Goal: Task Accomplishment & Management: Manage account settings

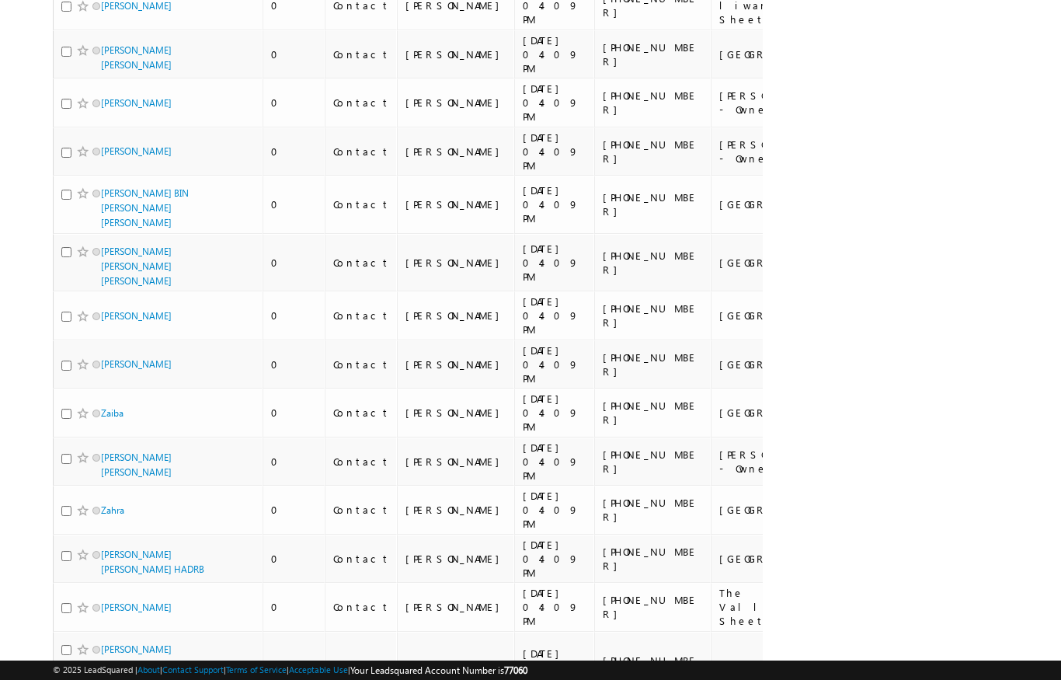
scroll to position [55, 0]
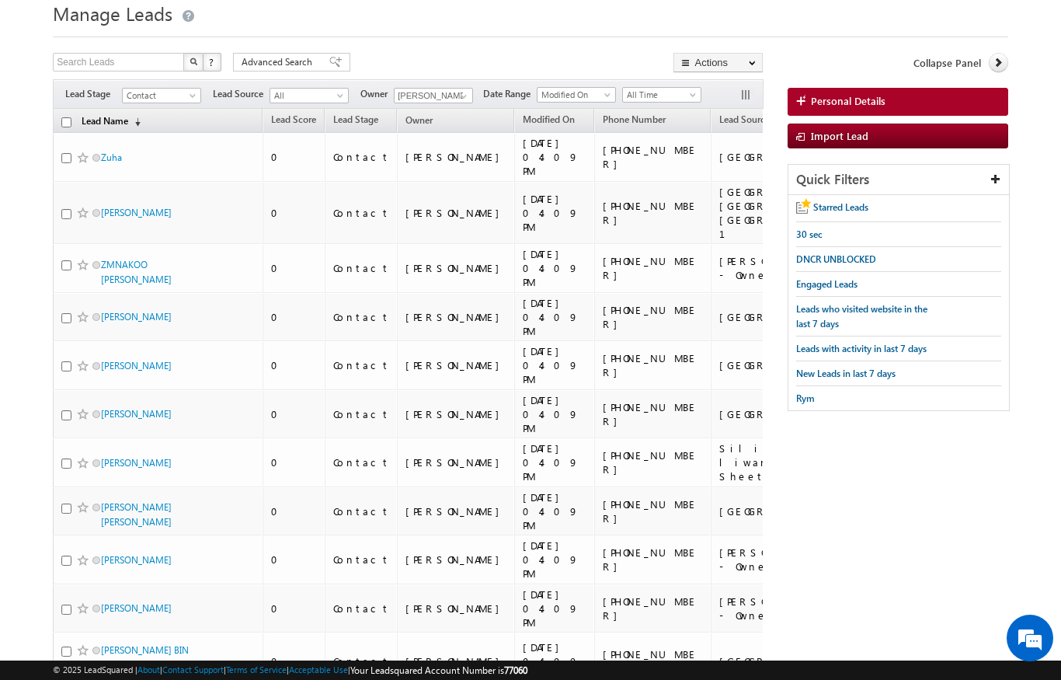
click at [79, 124] on link "Lead Name (sorted descending)" at bounding box center [111, 122] width 75 height 20
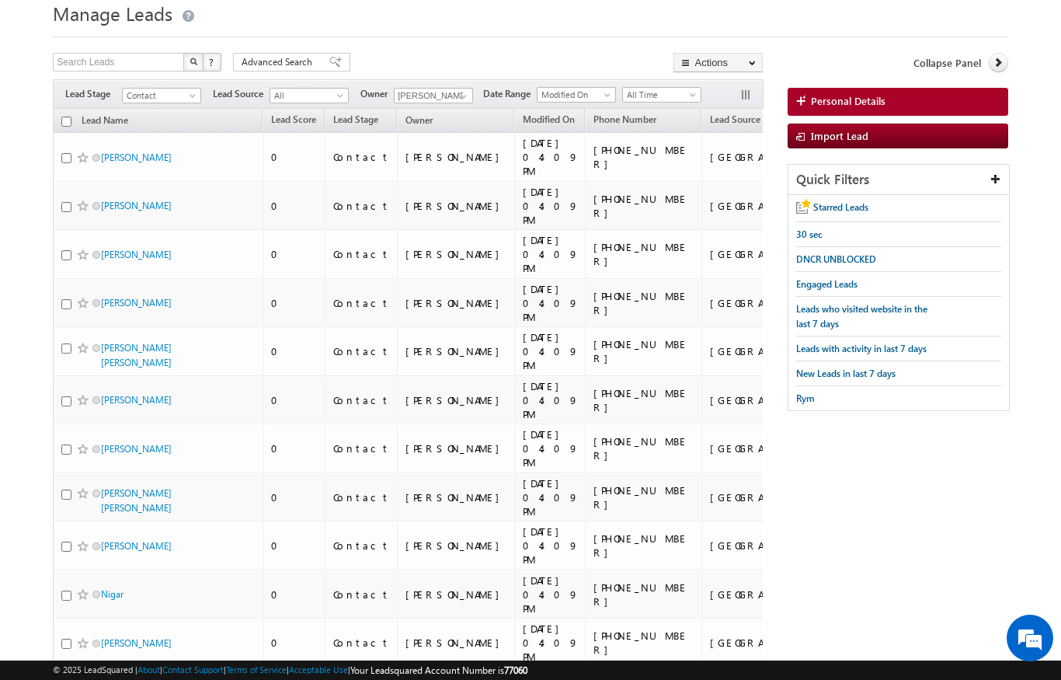
scroll to position [0, 0]
click at [70, 120] on input "checkbox" at bounding box center [66, 122] width 10 height 10
checkbox input "true"
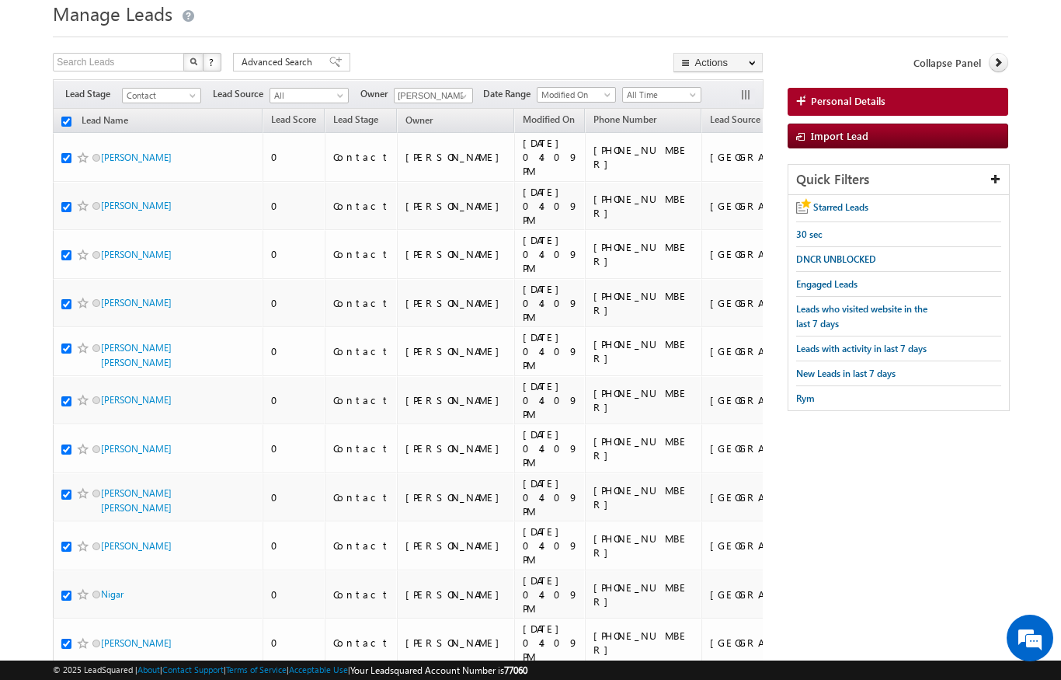
checkbox input "true"
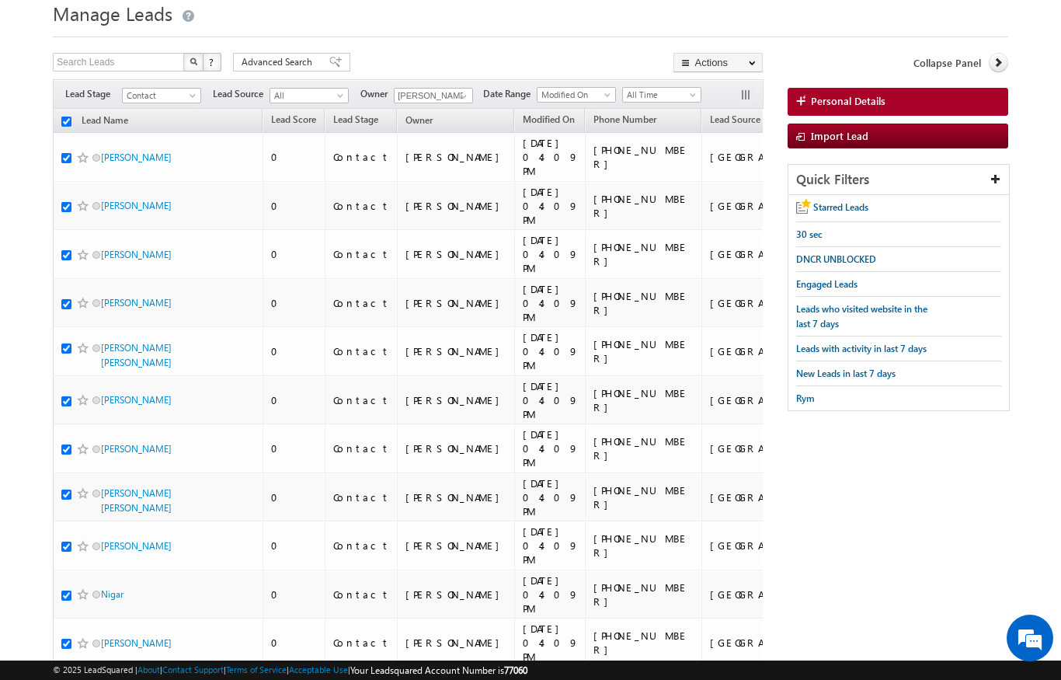
checkbox input "true"
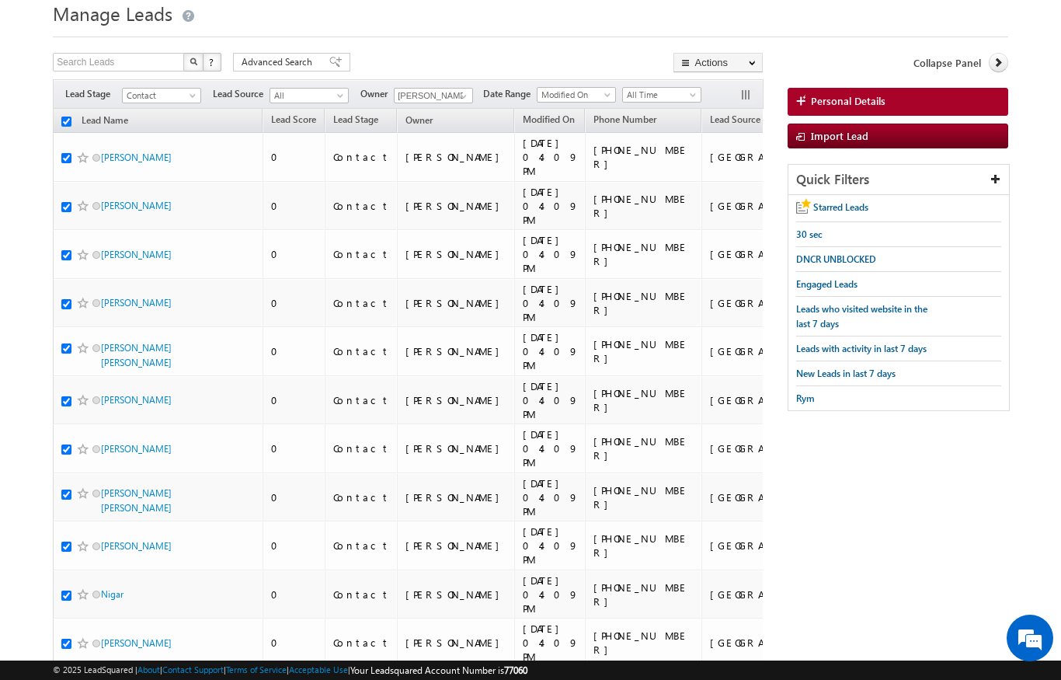
checkbox input "true"
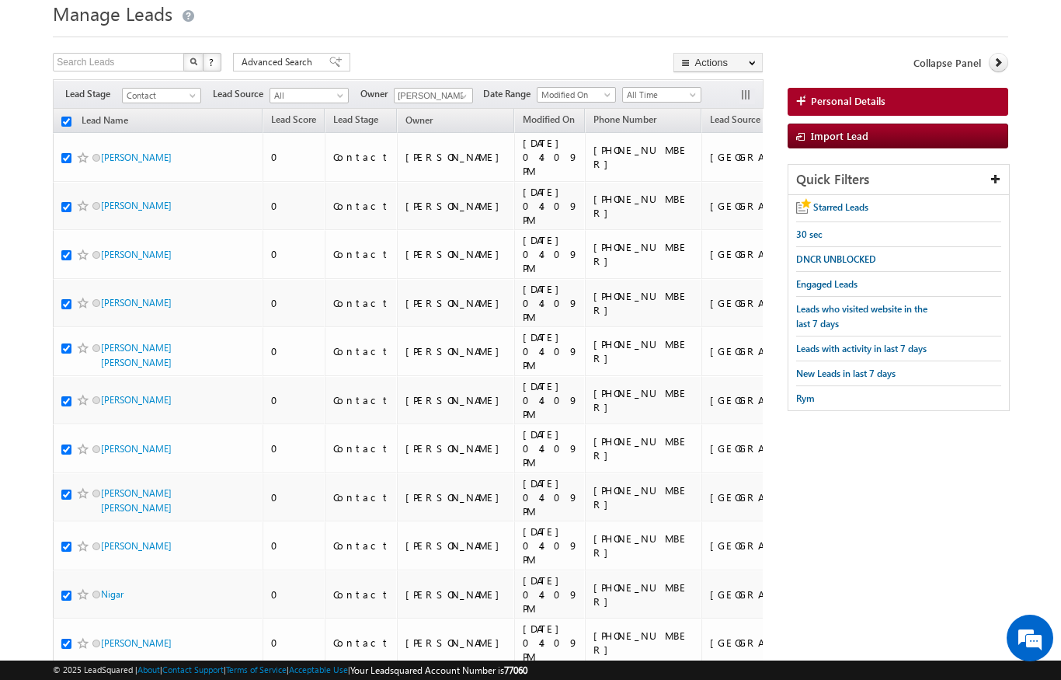
checkbox input "true"
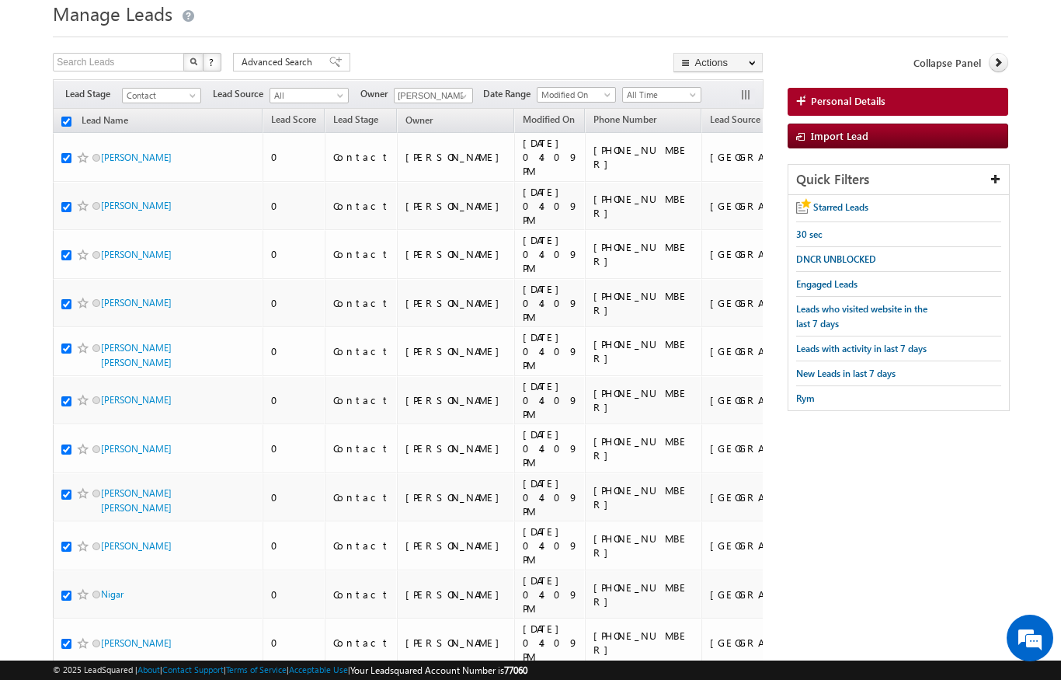
checkbox input "true"
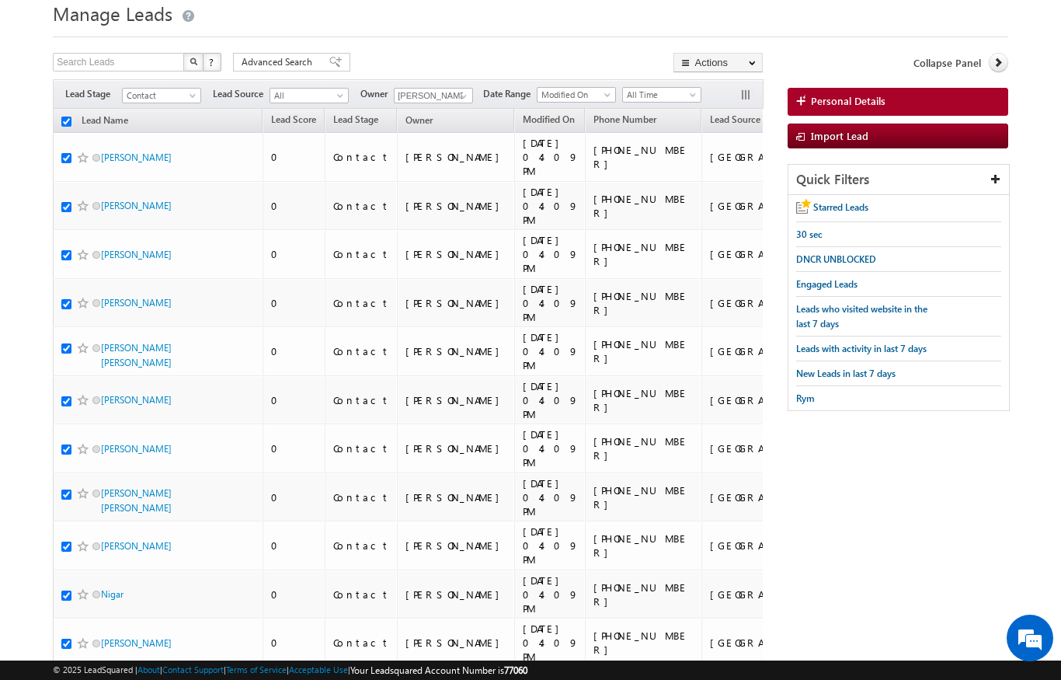
checkbox input "true"
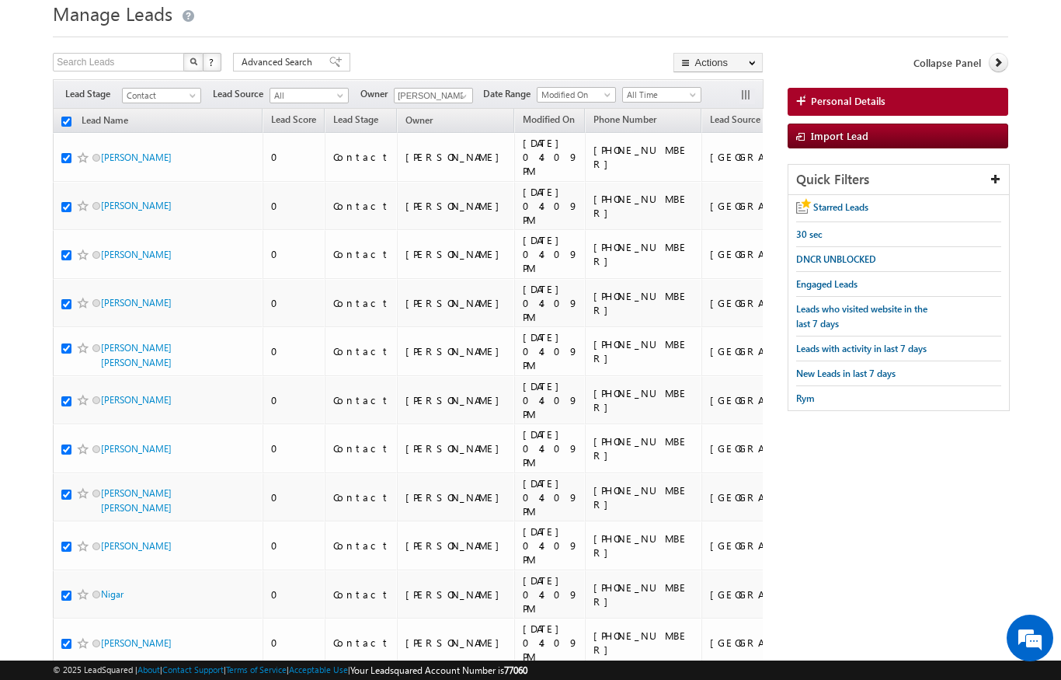
checkbox input "true"
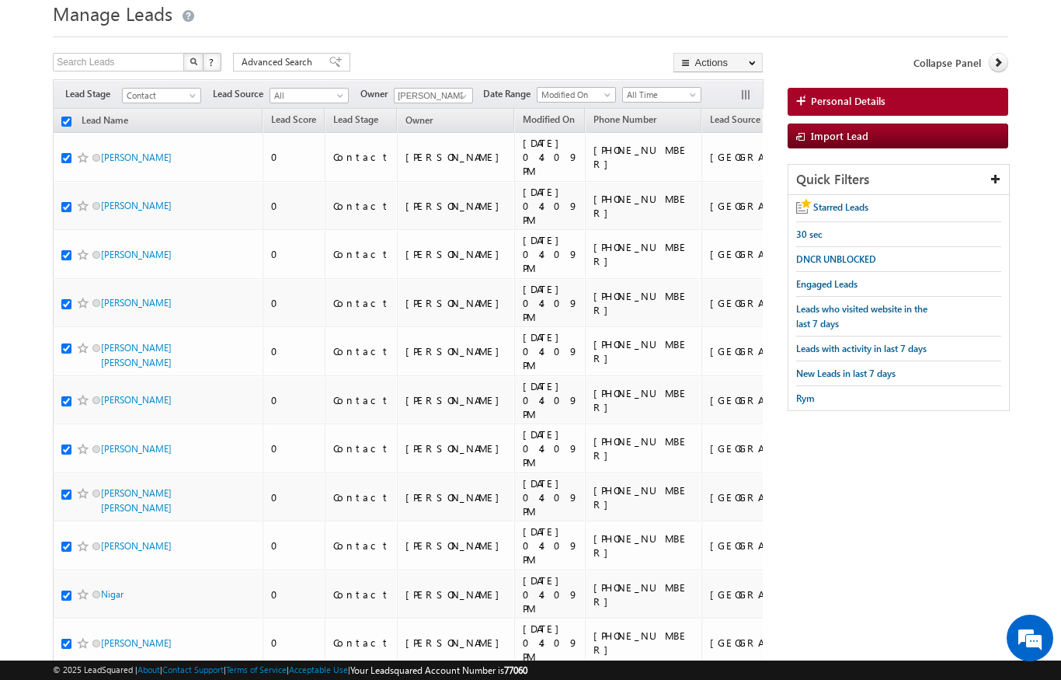
checkbox input "true"
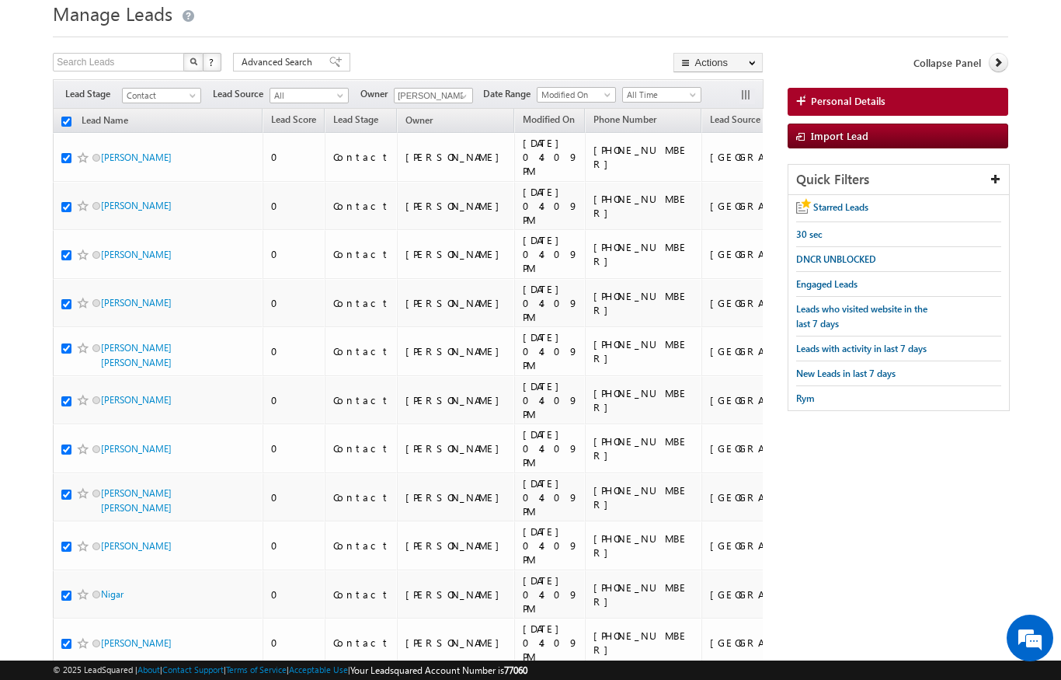
checkbox input "true"
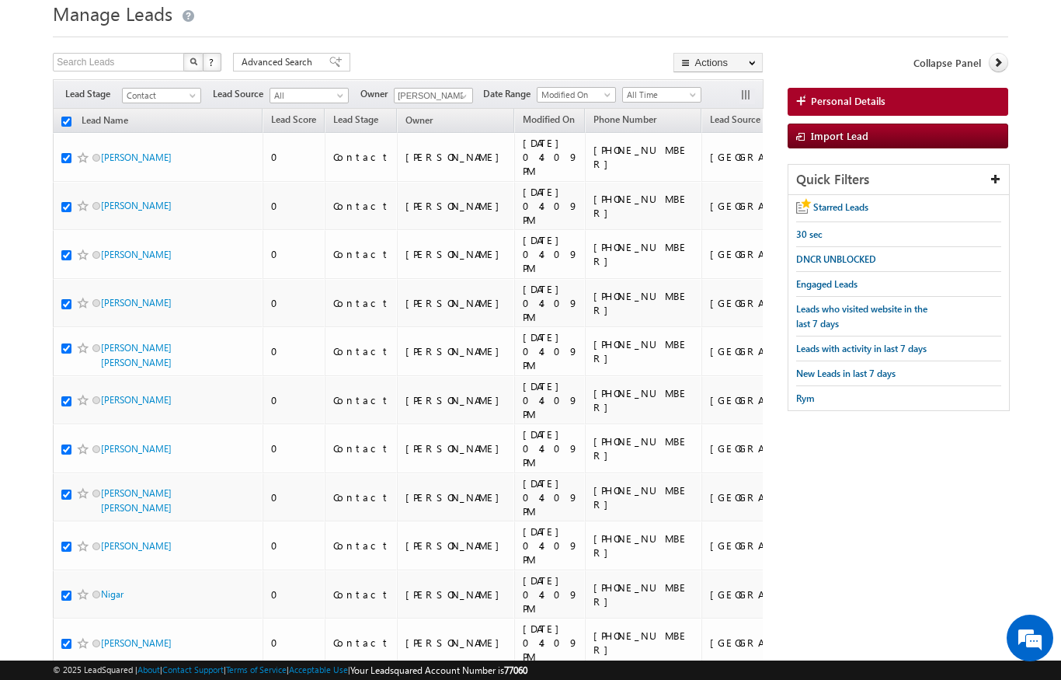
checkbox input "true"
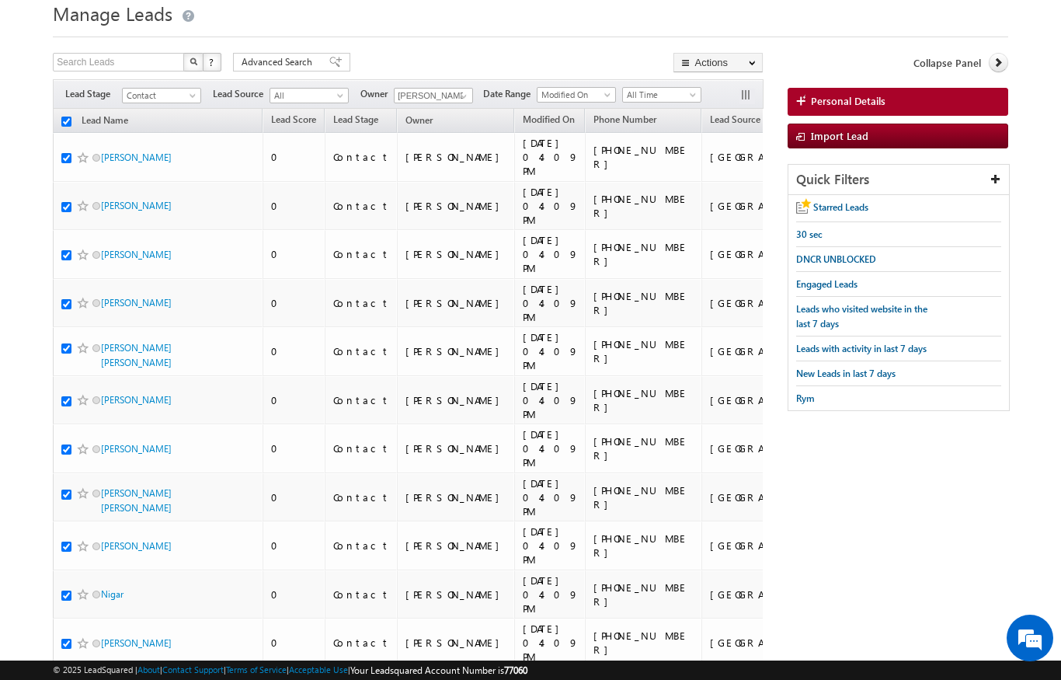
checkbox input "true"
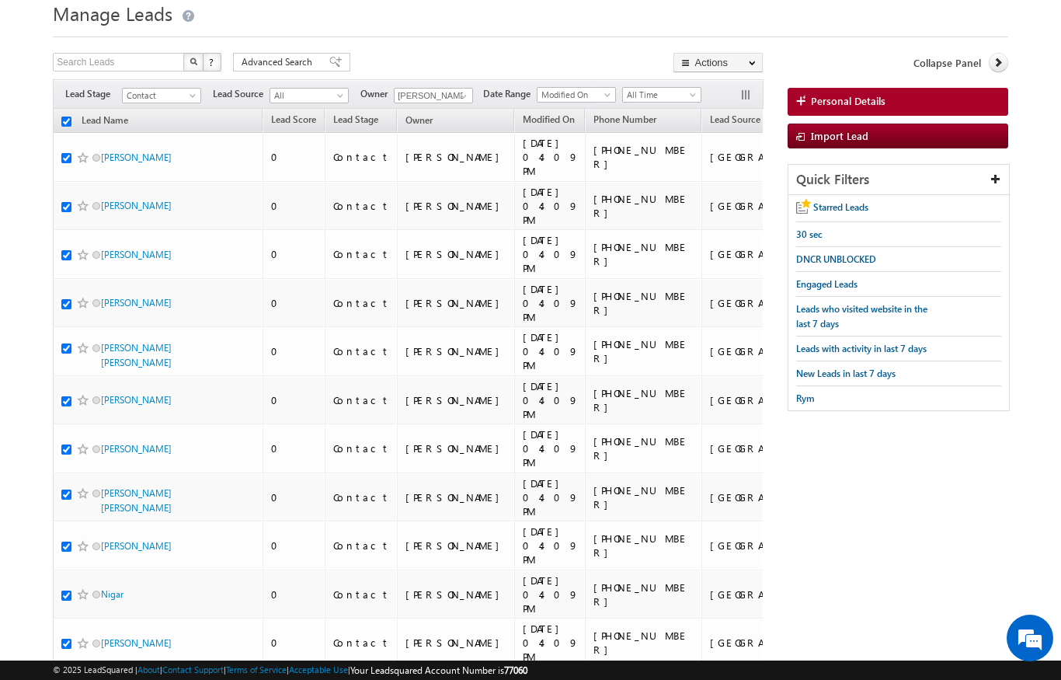
checkbox input "true"
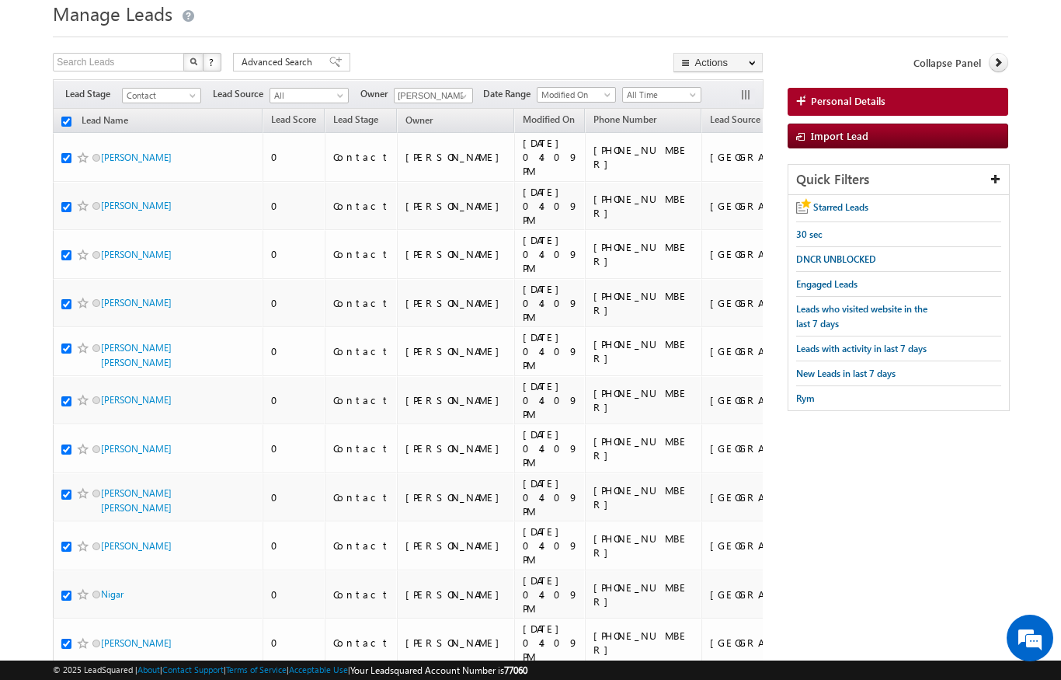
checkbox input "true"
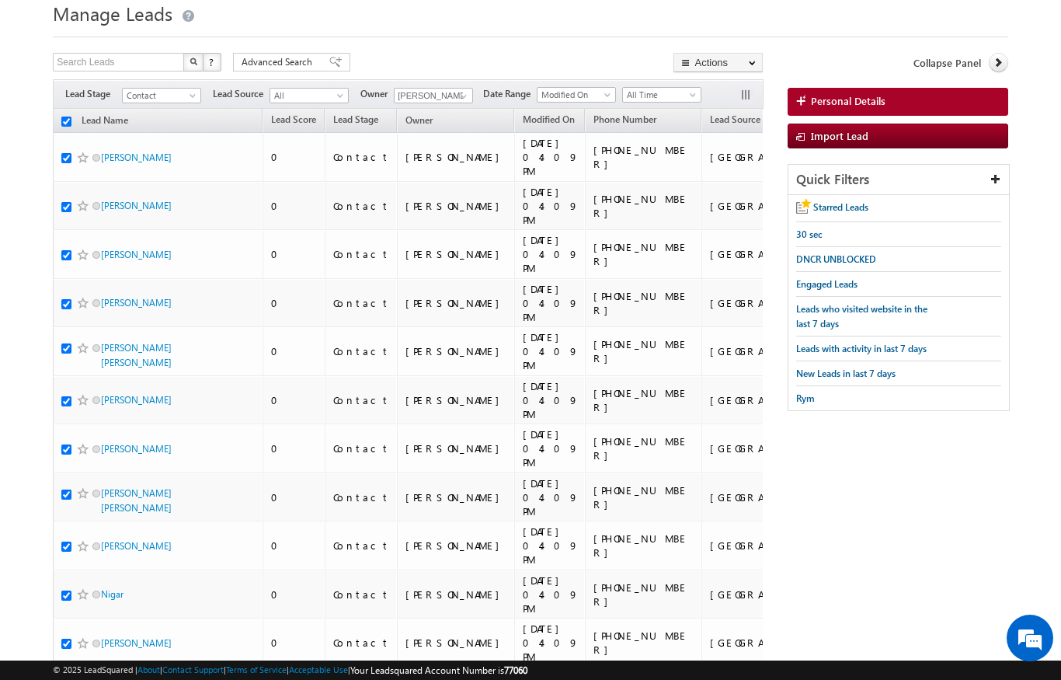
checkbox input "true"
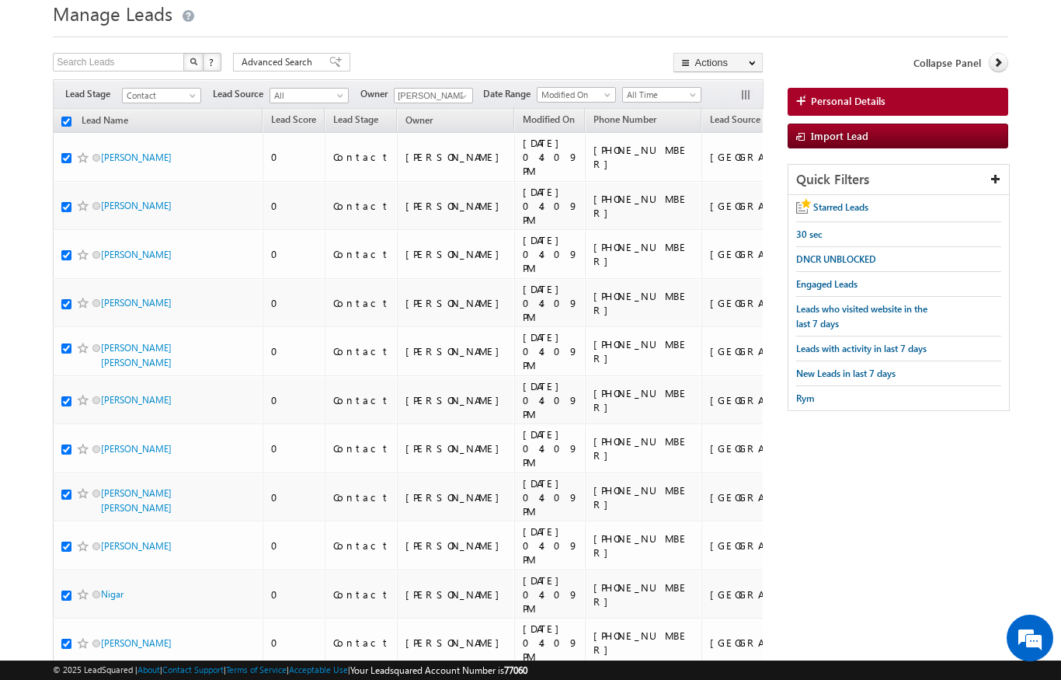
checkbox input "true"
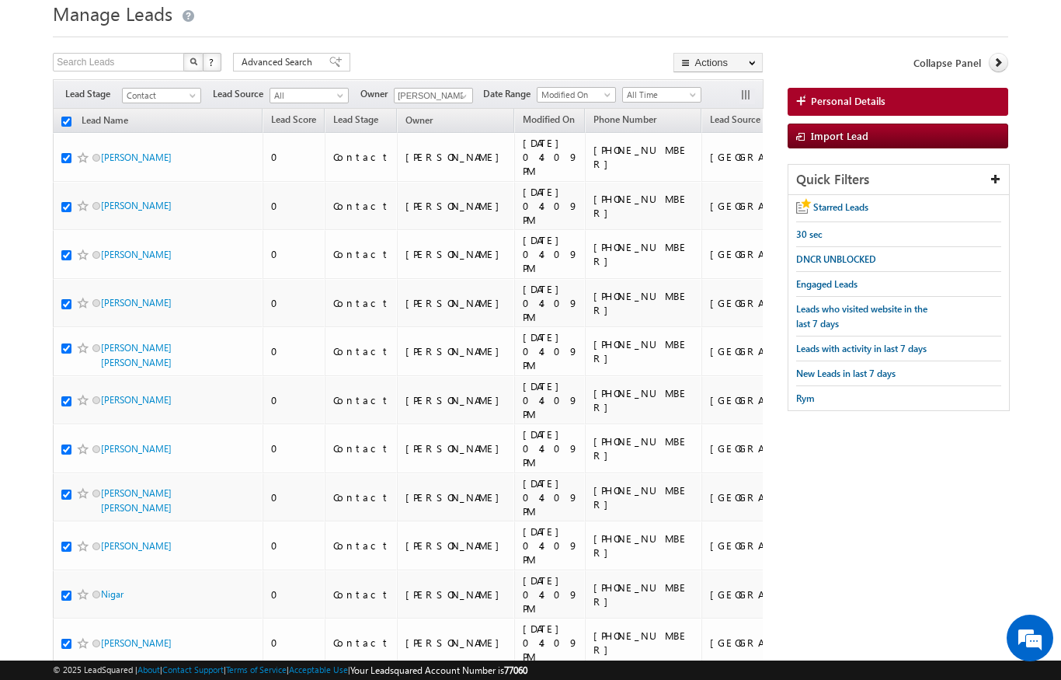
checkbox input "true"
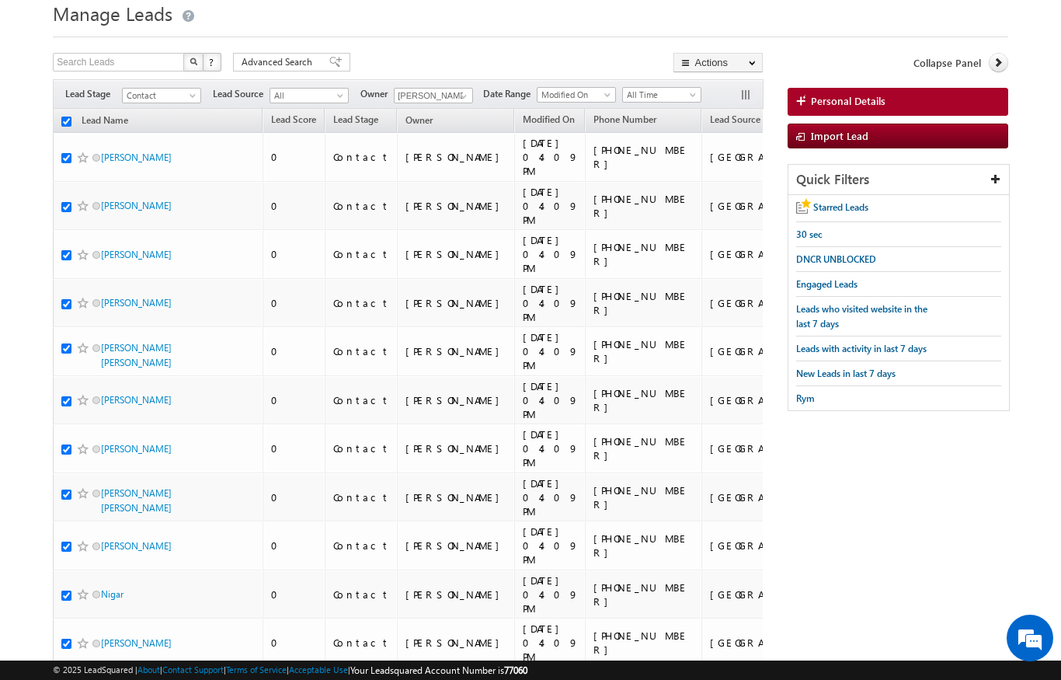
checkbox input "true"
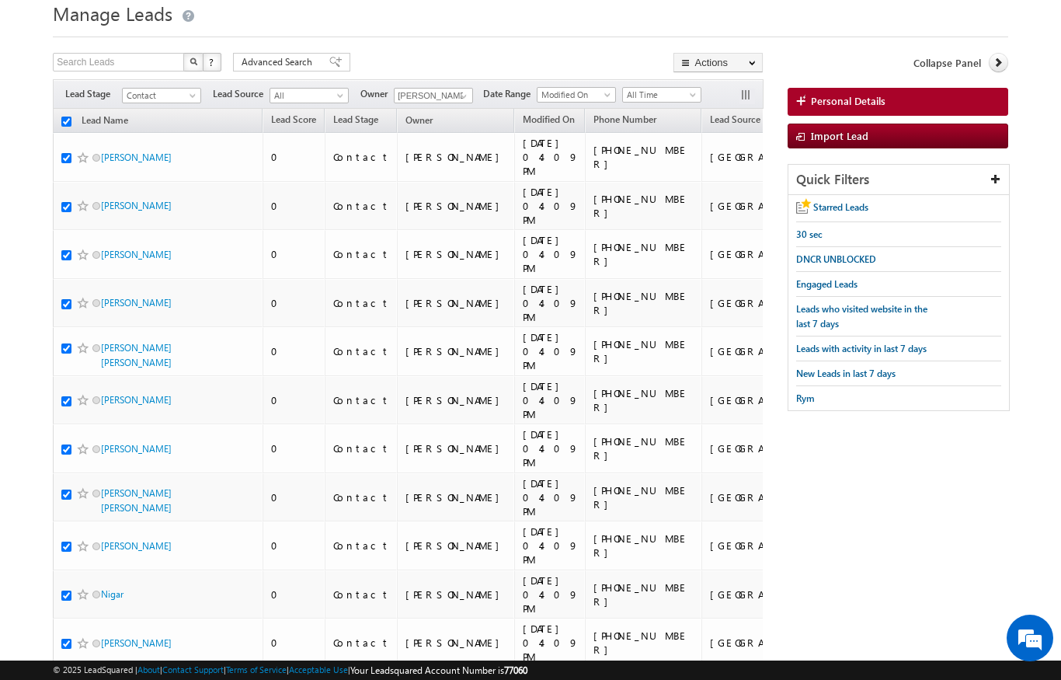
checkbox input "true"
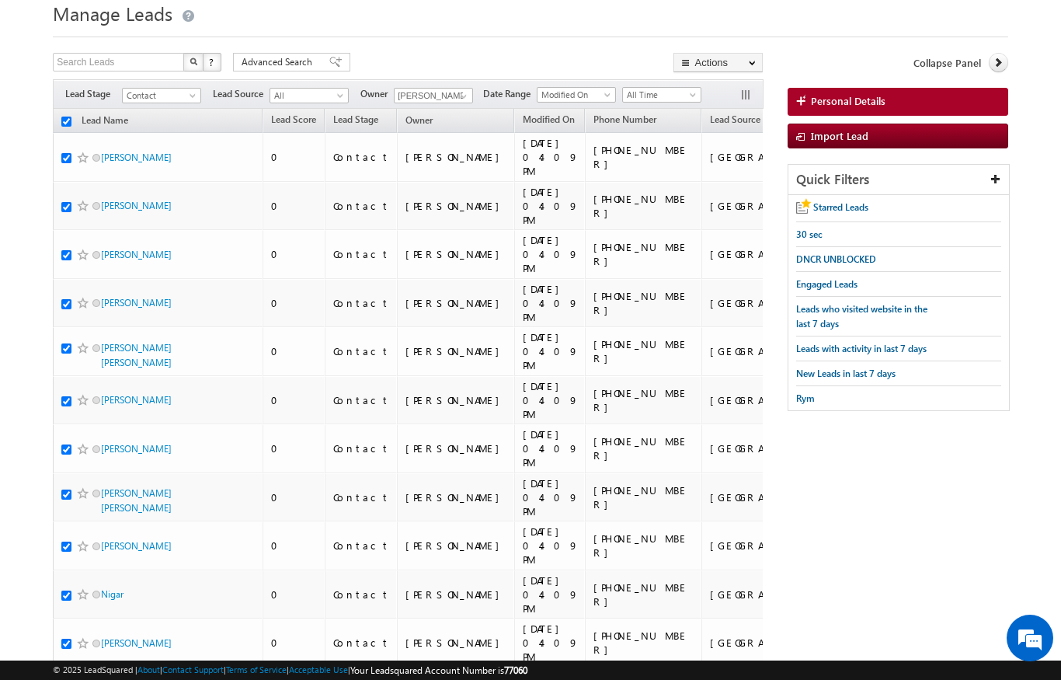
checkbox input "true"
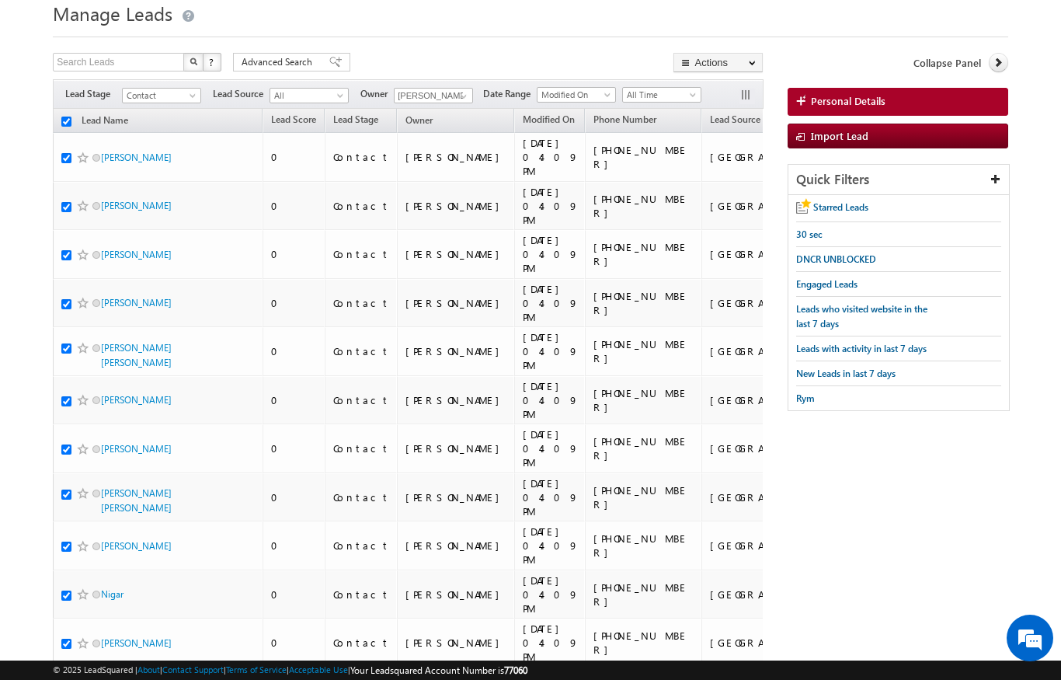
checkbox input "true"
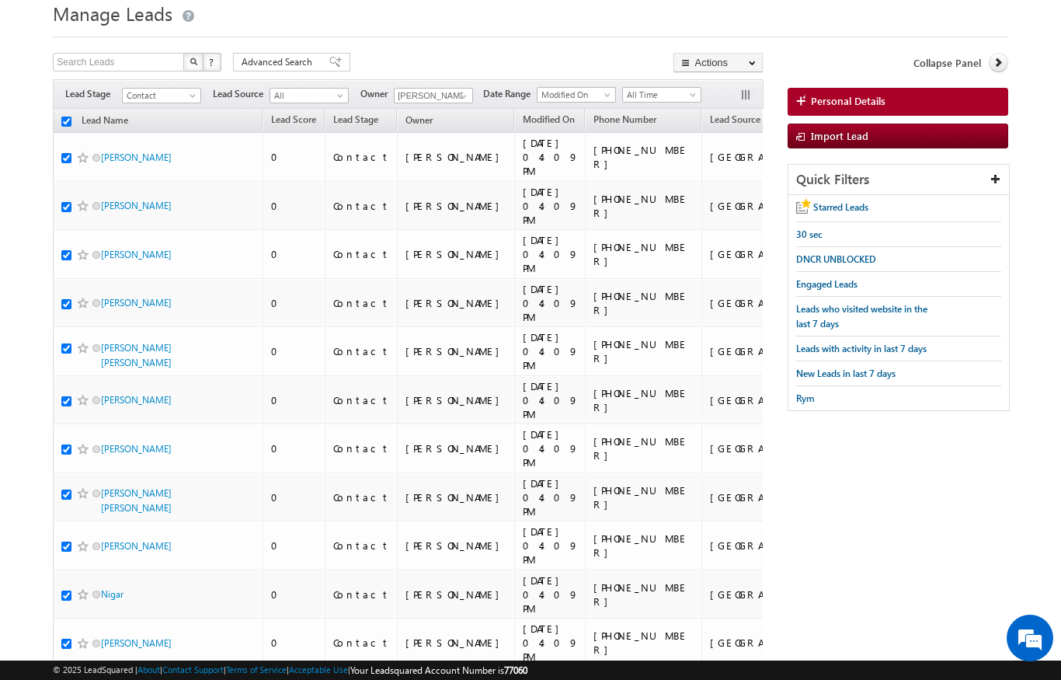
checkbox input "true"
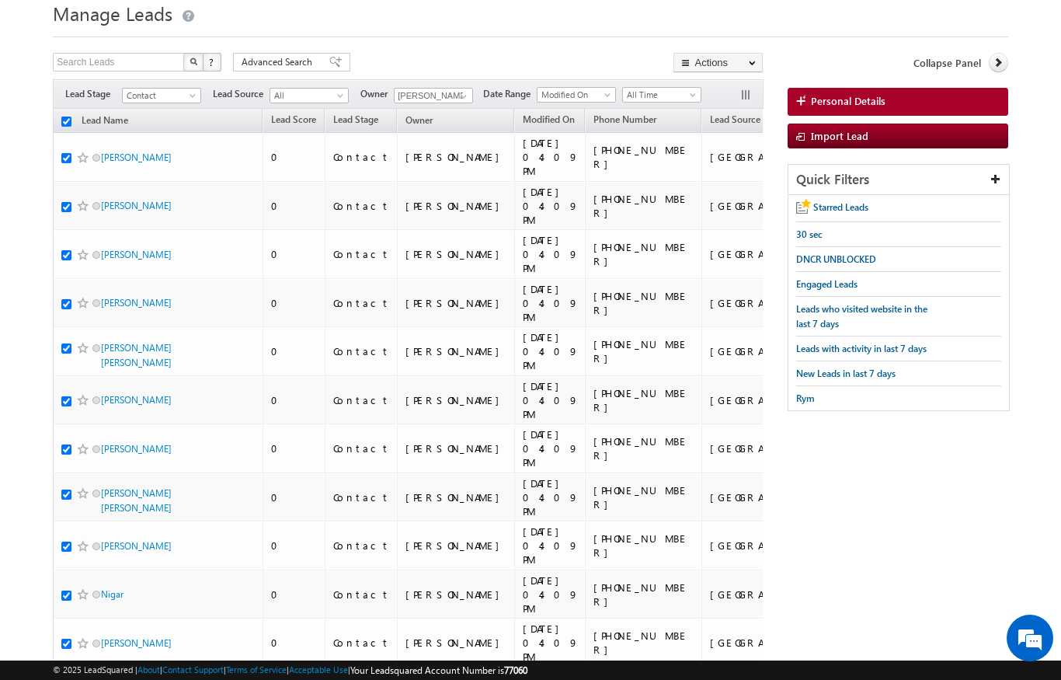
checkbox input "true"
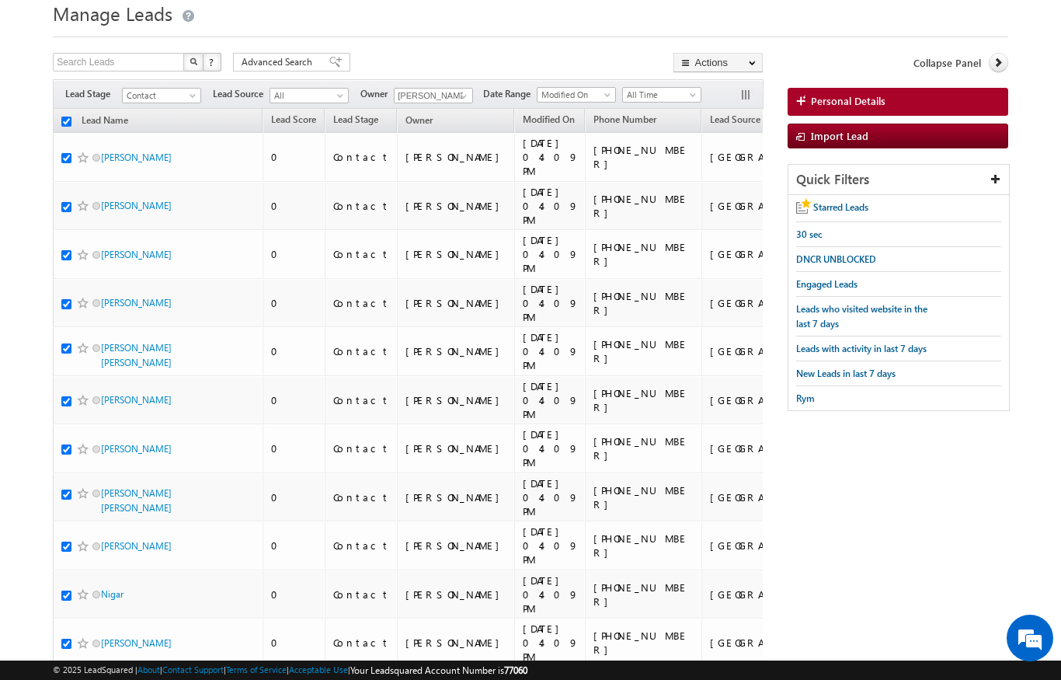
checkbox input "true"
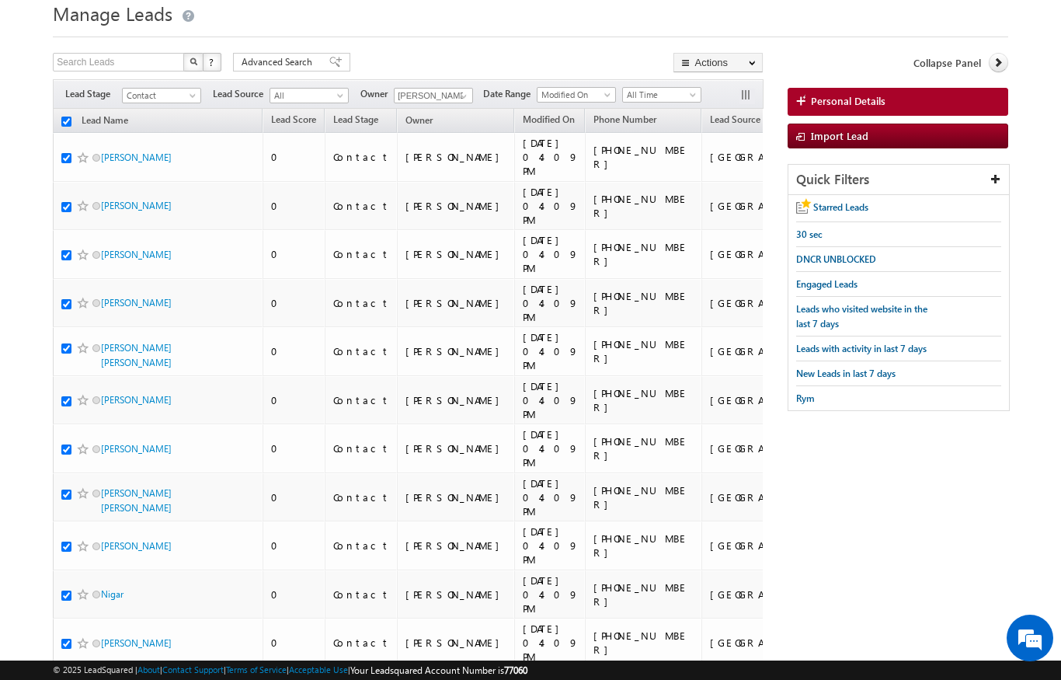
checkbox input "true"
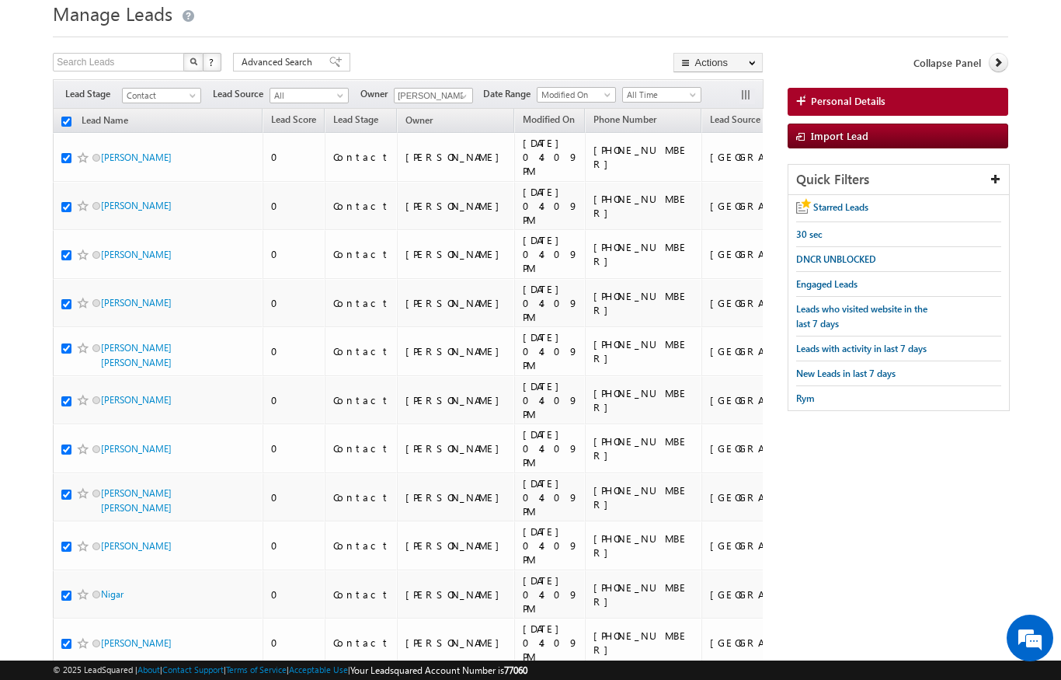
checkbox input "true"
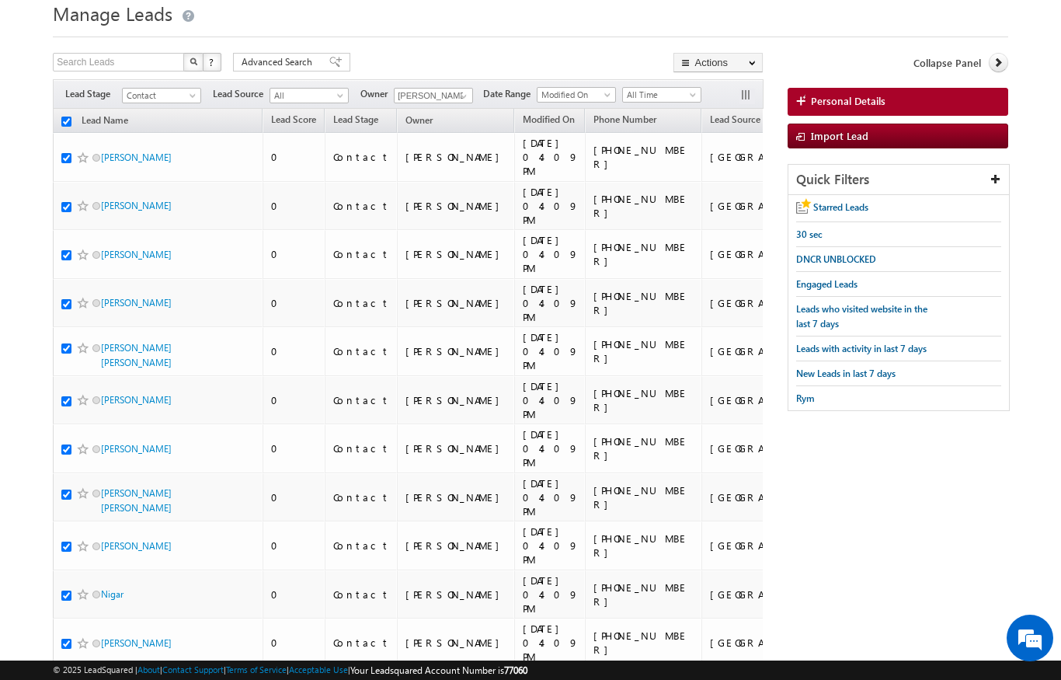
checkbox input "true"
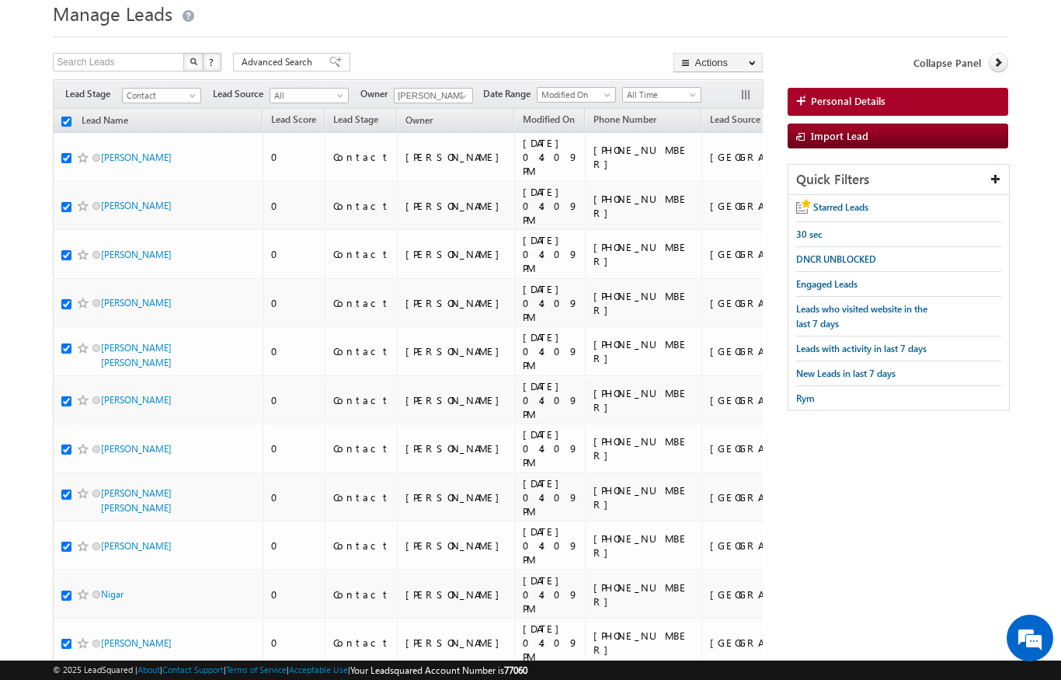
checkbox input "true"
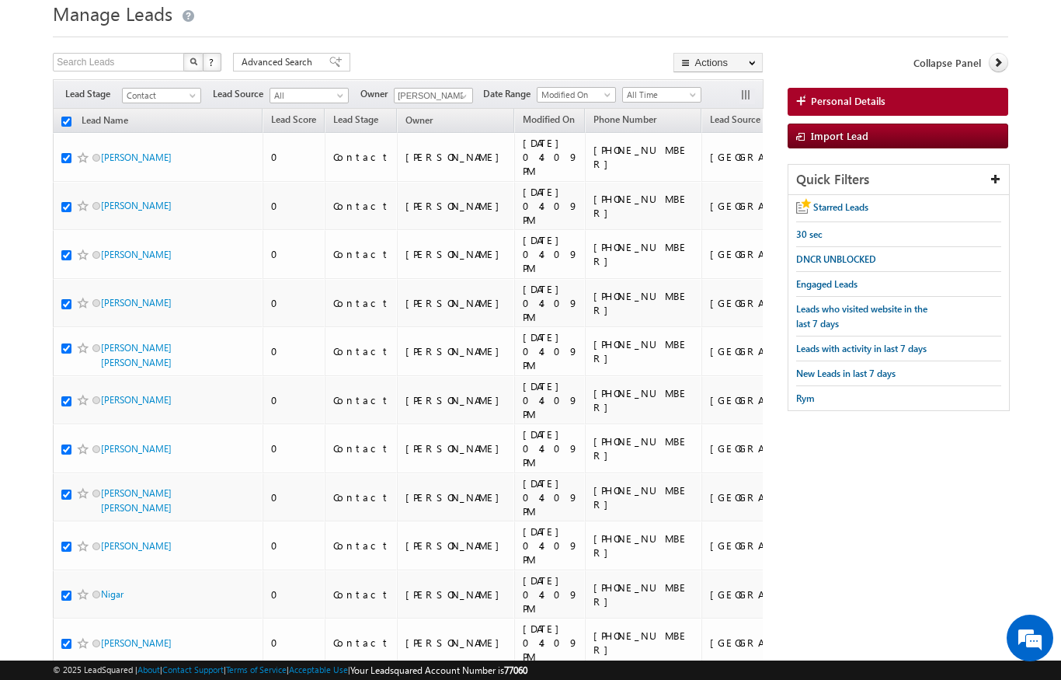
checkbox input "true"
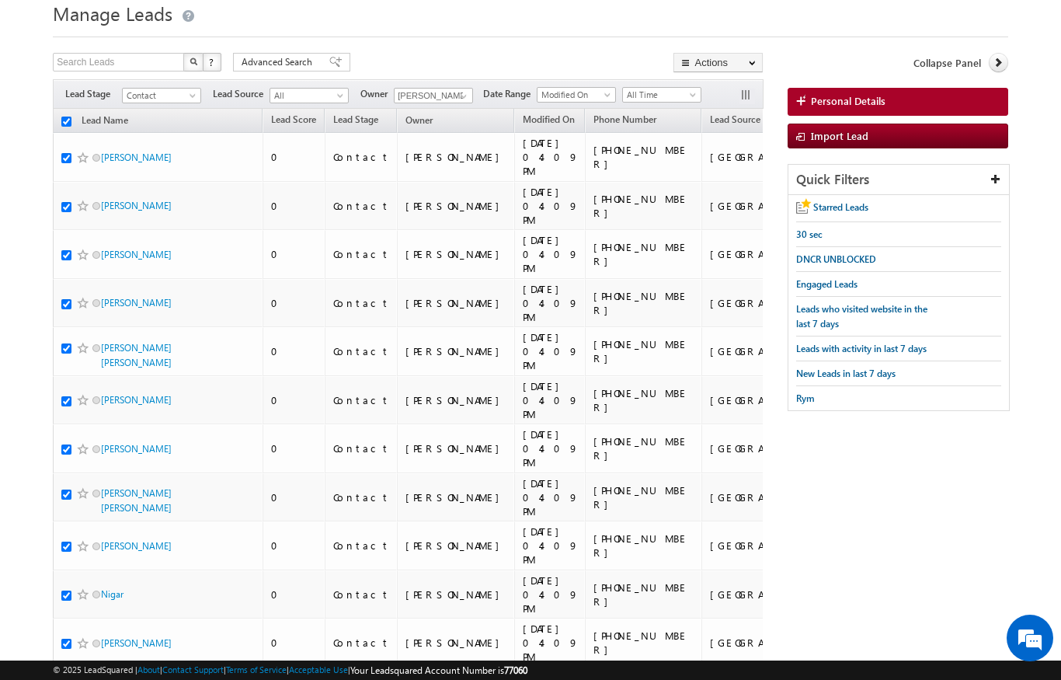
checkbox input "true"
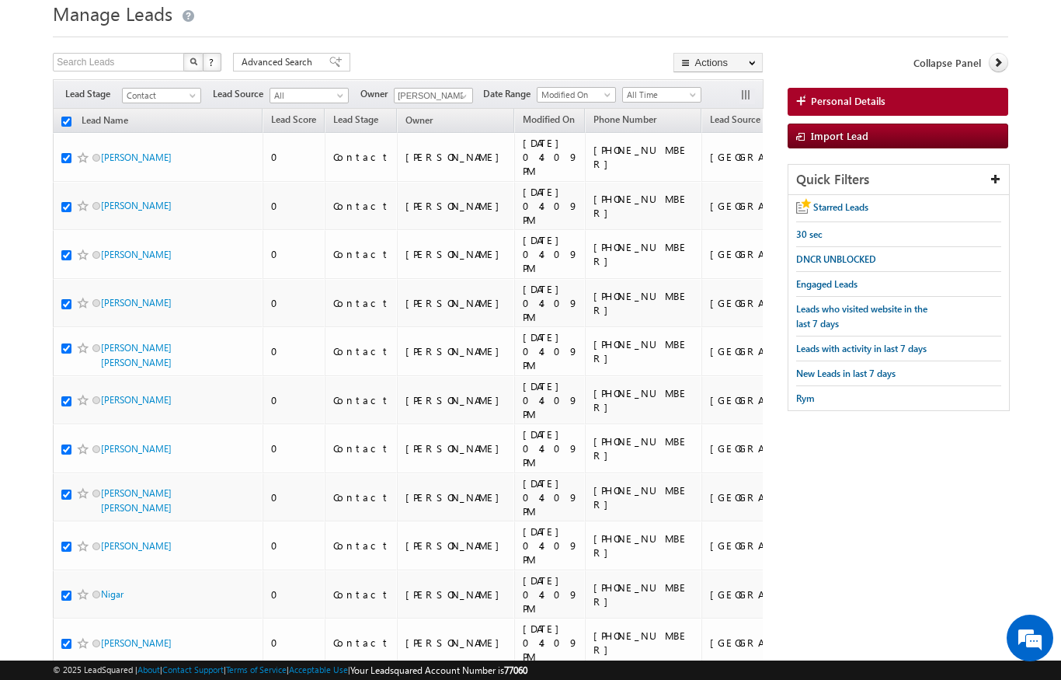
checkbox input "true"
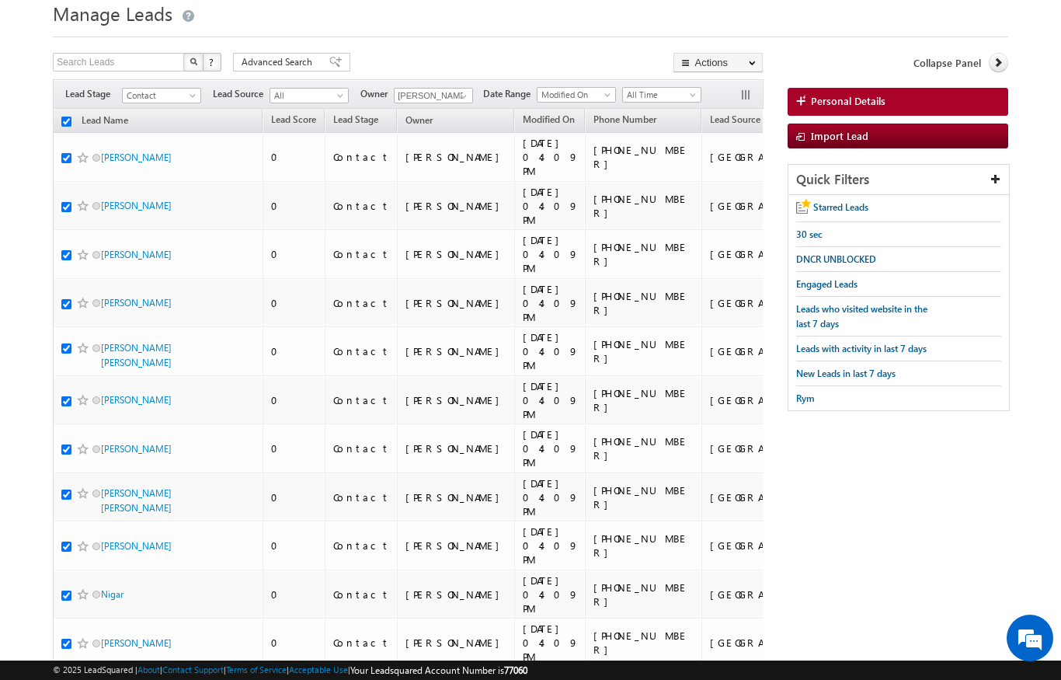
checkbox input "true"
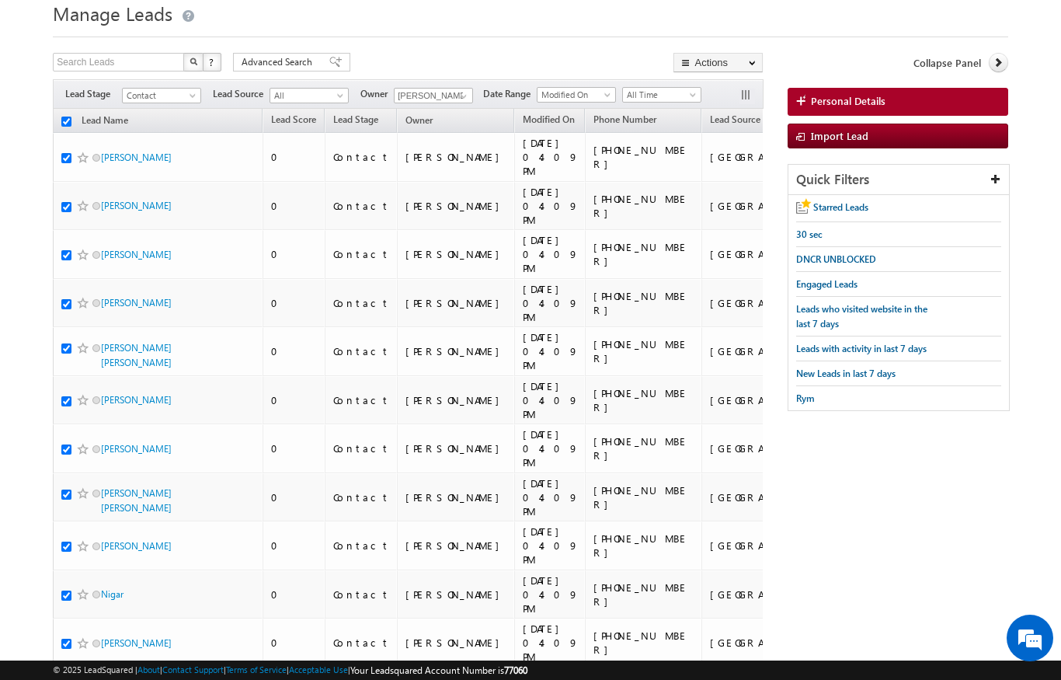
checkbox input "true"
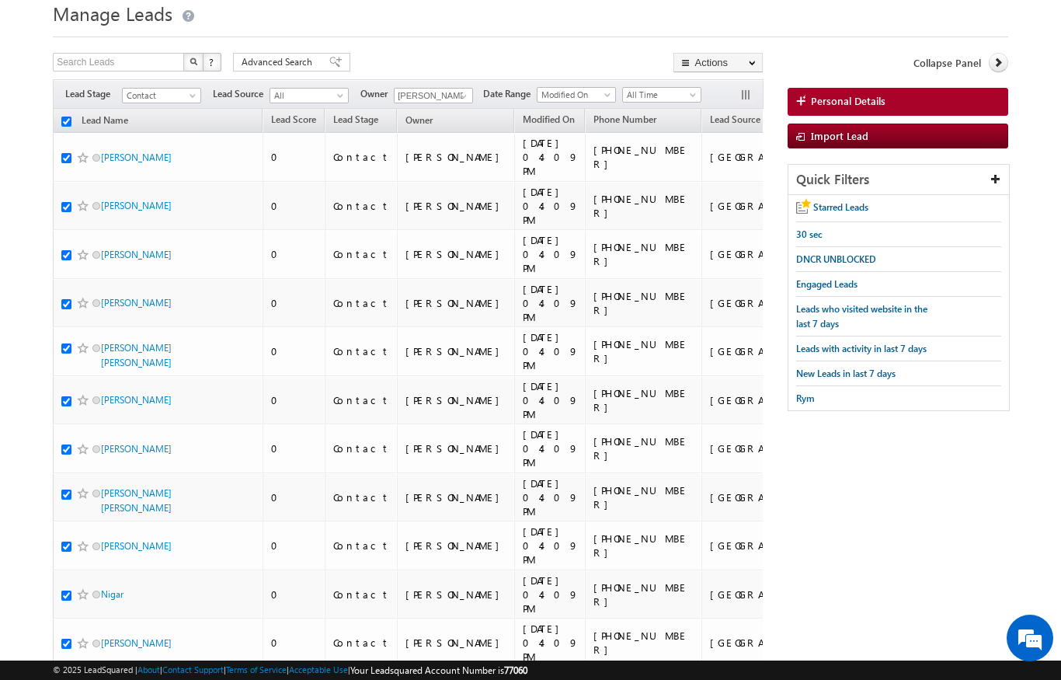
checkbox input "true"
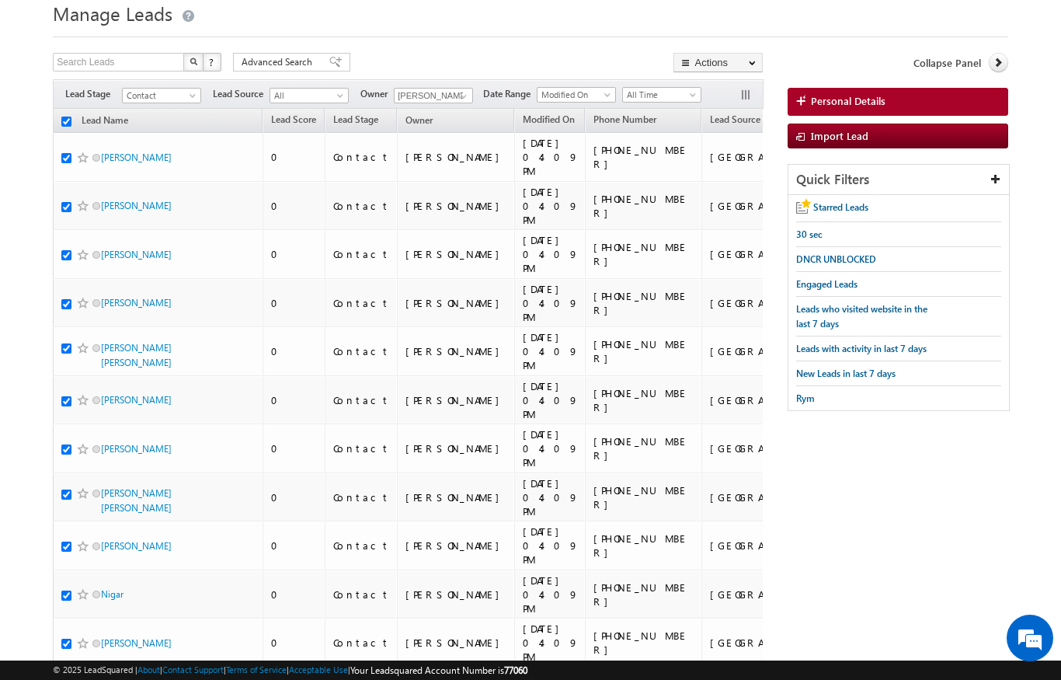
checkbox input "true"
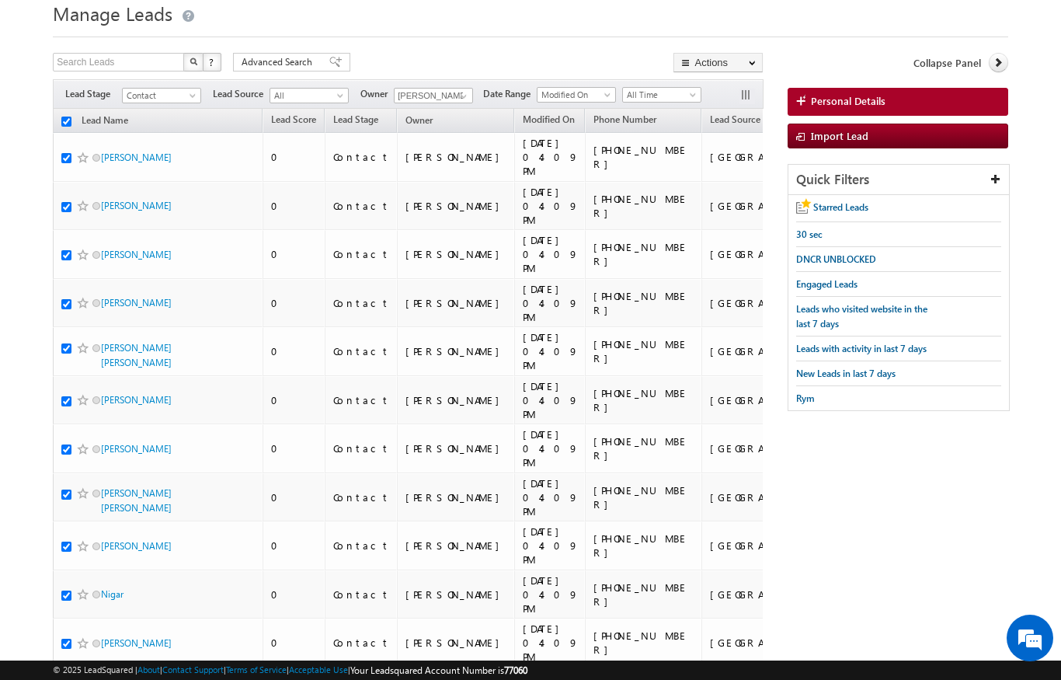
checkbox input "true"
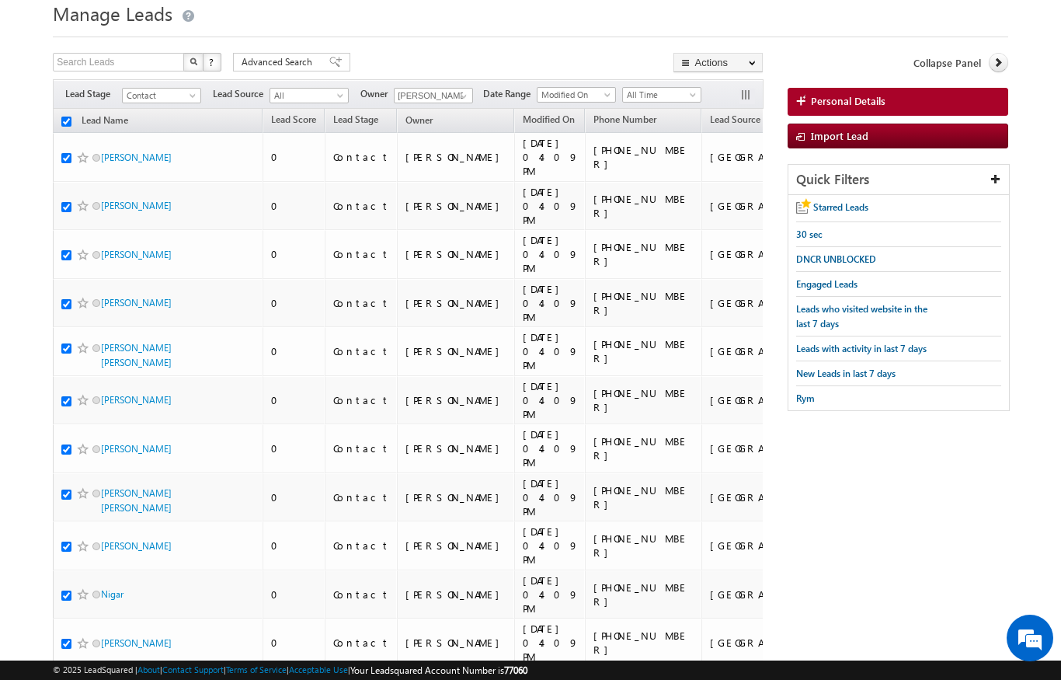
checkbox input "true"
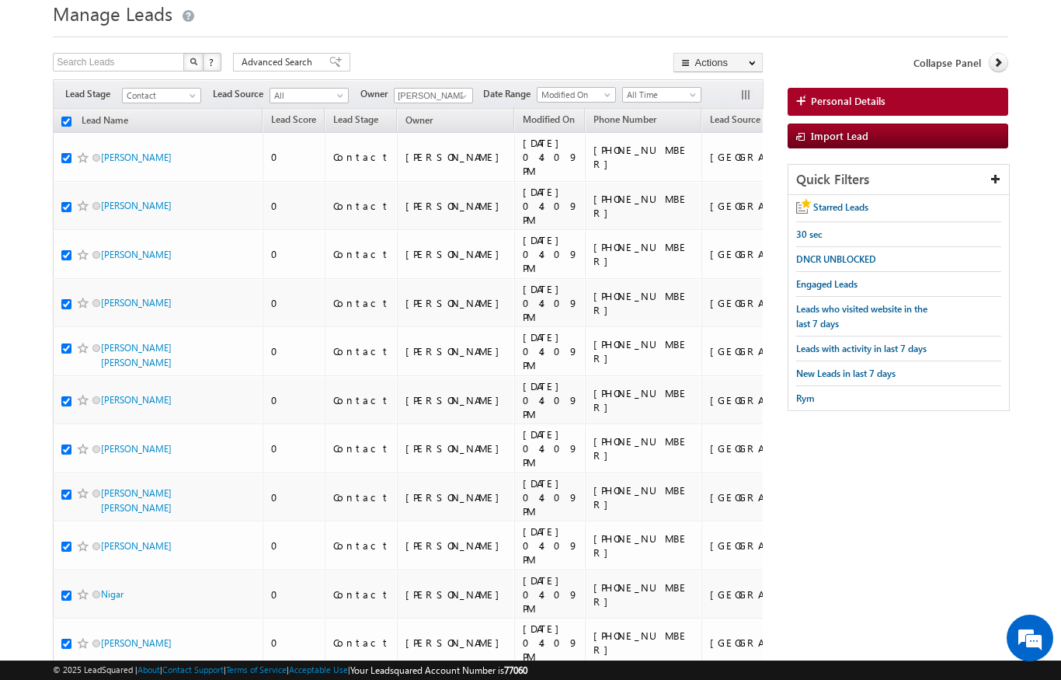
checkbox input "true"
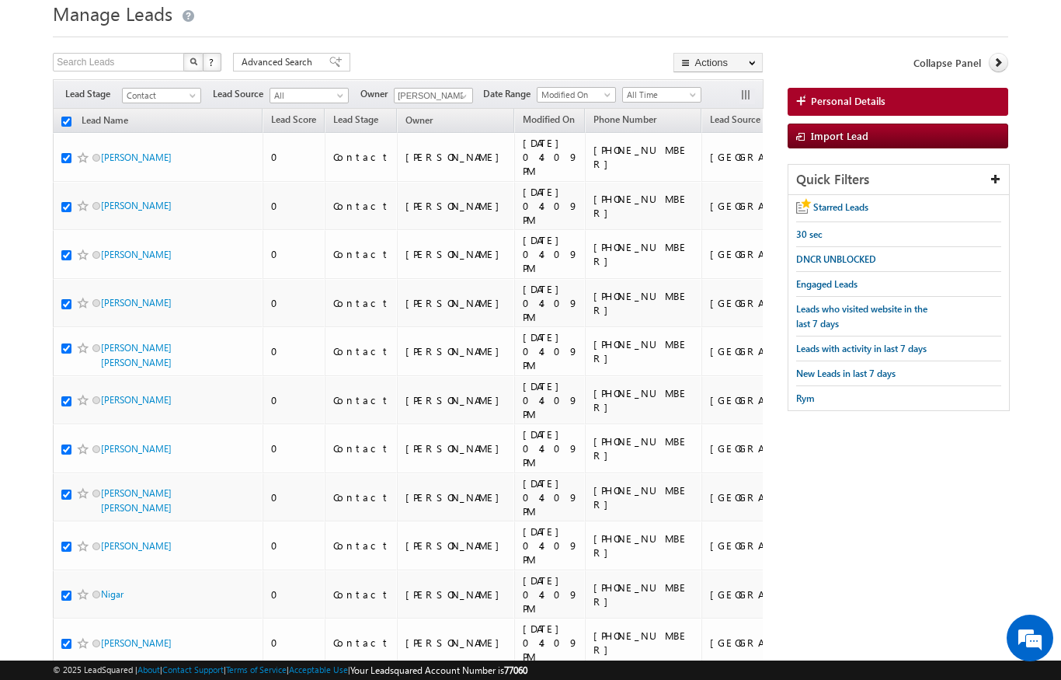
checkbox input "true"
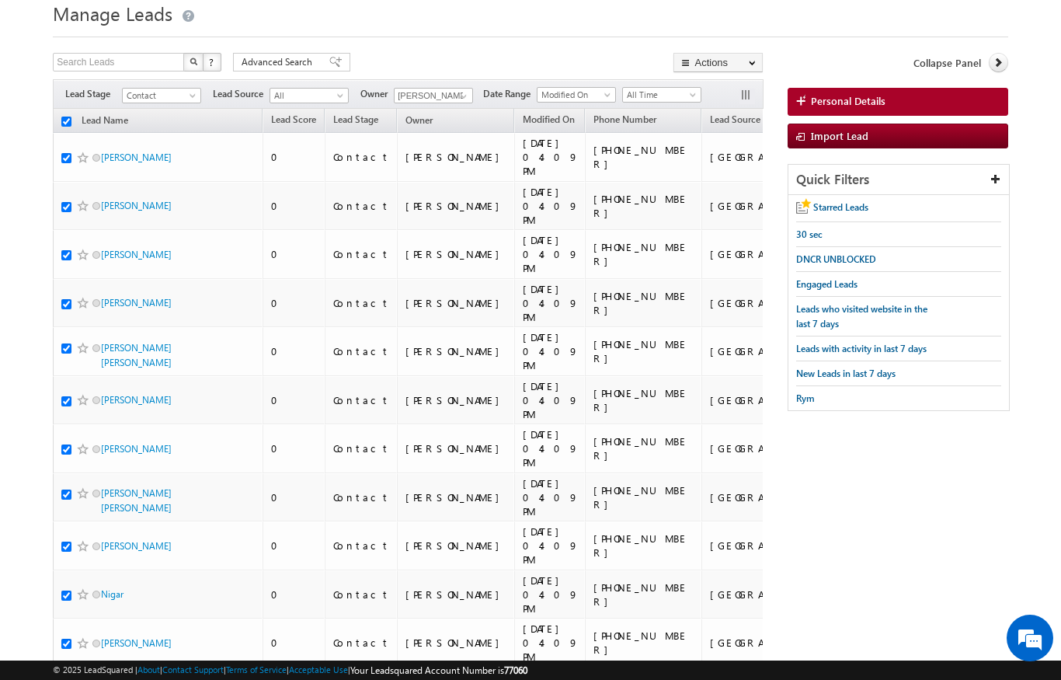
checkbox input "true"
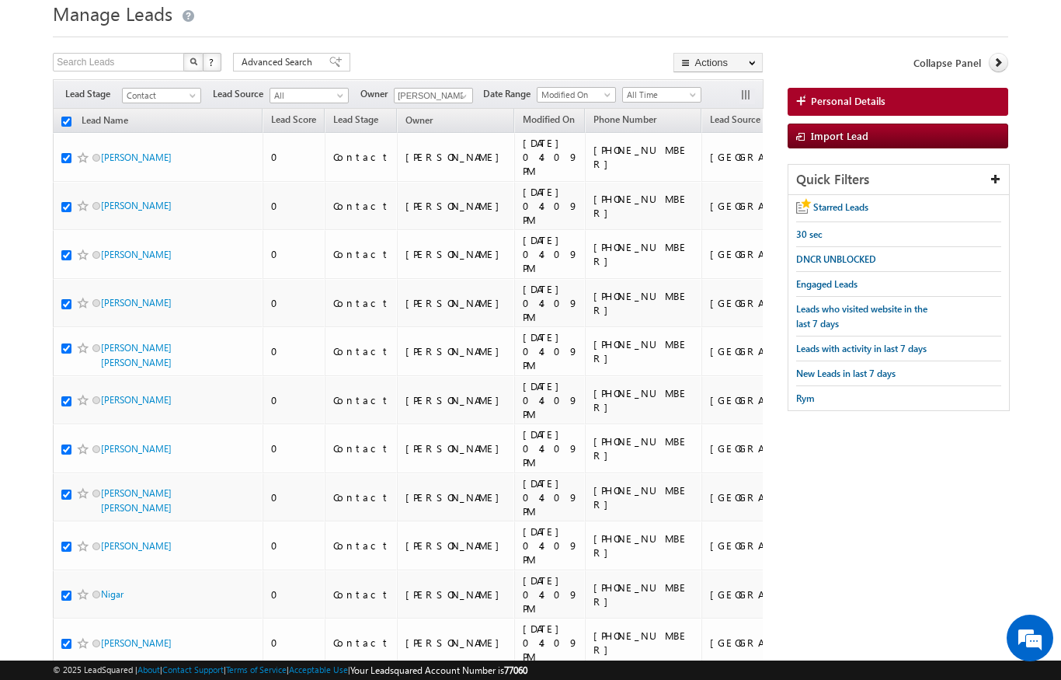
checkbox input "true"
click at [567, 36] on div at bounding box center [530, 32] width 955 height 10
click at [116, 125] on link "Lead Name (sorted descending)" at bounding box center [105, 122] width 62 height 20
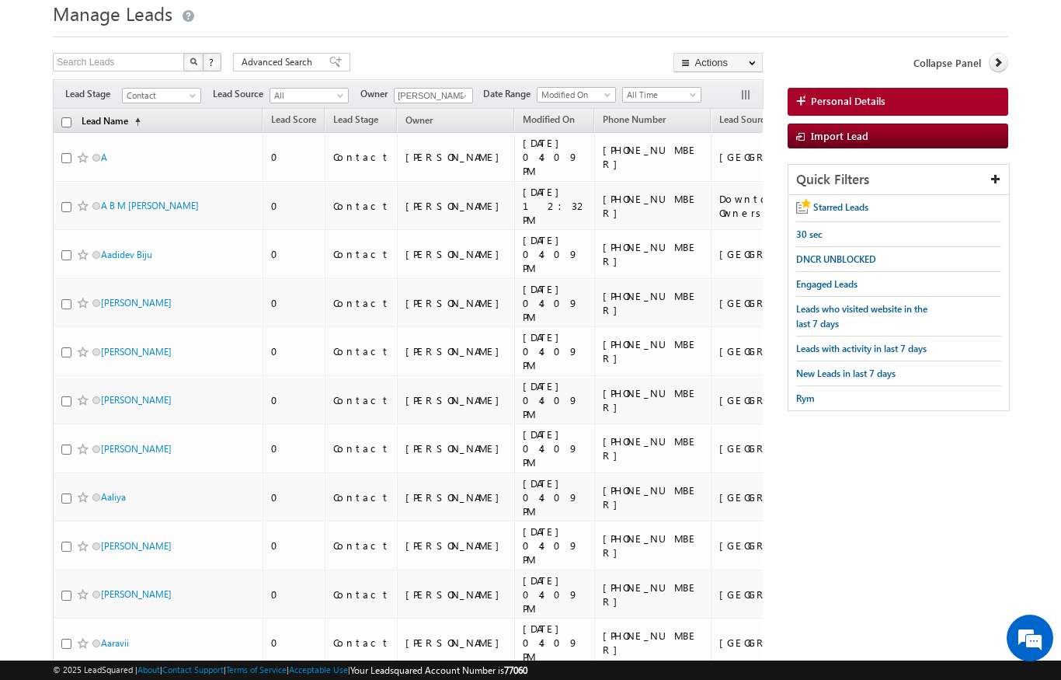
click at [120, 120] on link "Lead Name (sorted ascending)" at bounding box center [111, 122] width 75 height 20
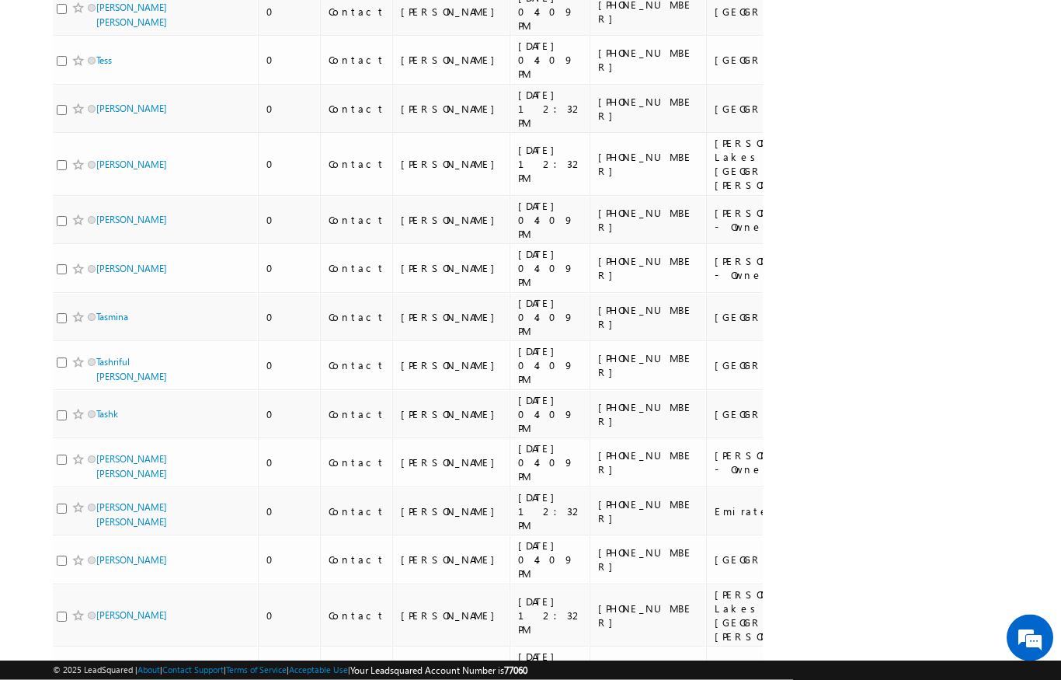
scroll to position [7849, 0]
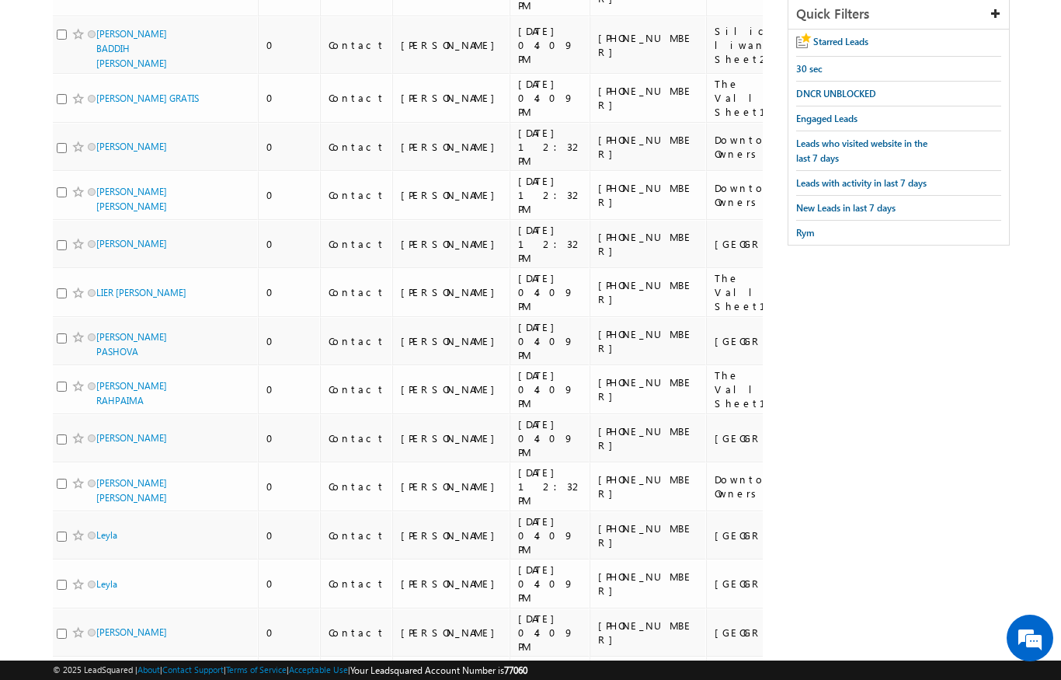
scroll to position [0, 0]
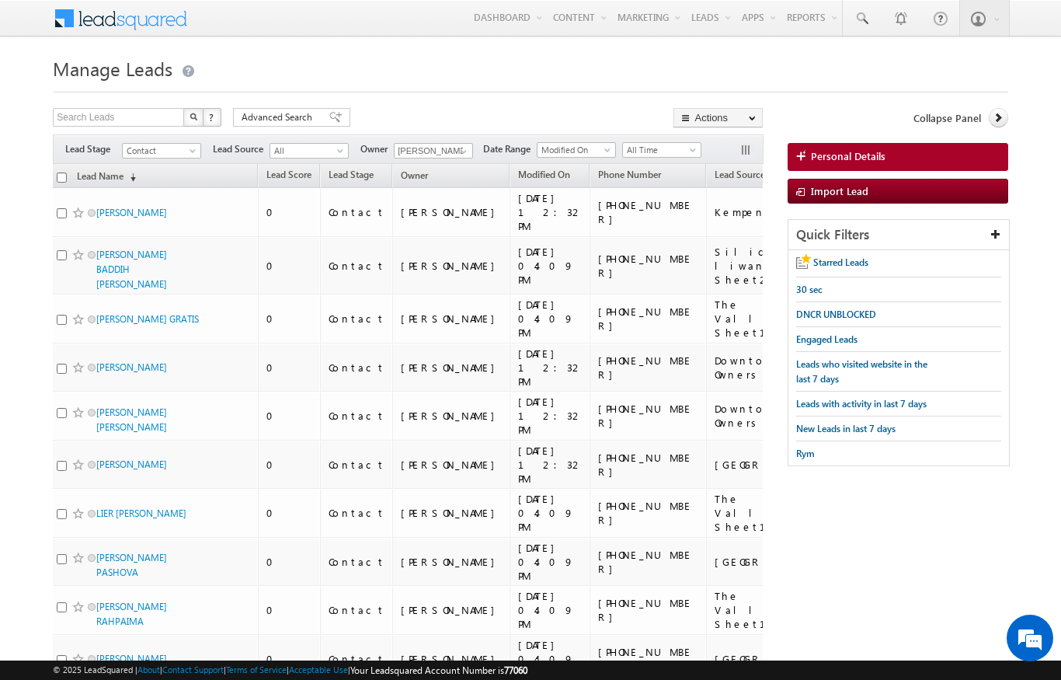
click at [57, 174] on input "checkbox" at bounding box center [62, 178] width 10 height 10
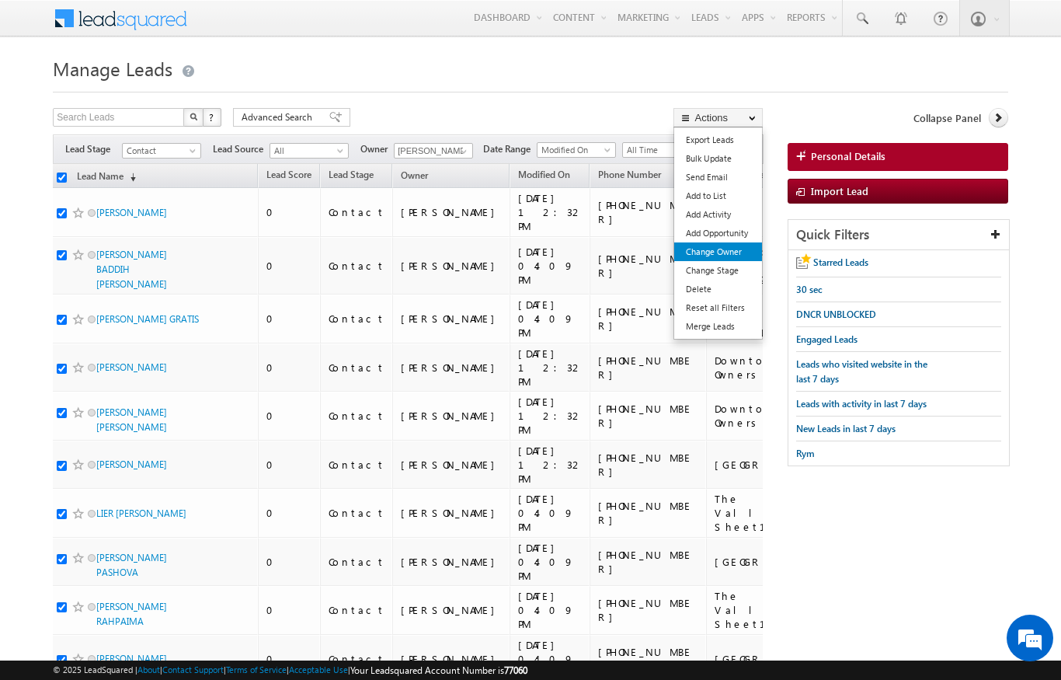
click at [734, 253] on link "Change Owner" at bounding box center [718, 251] width 88 height 19
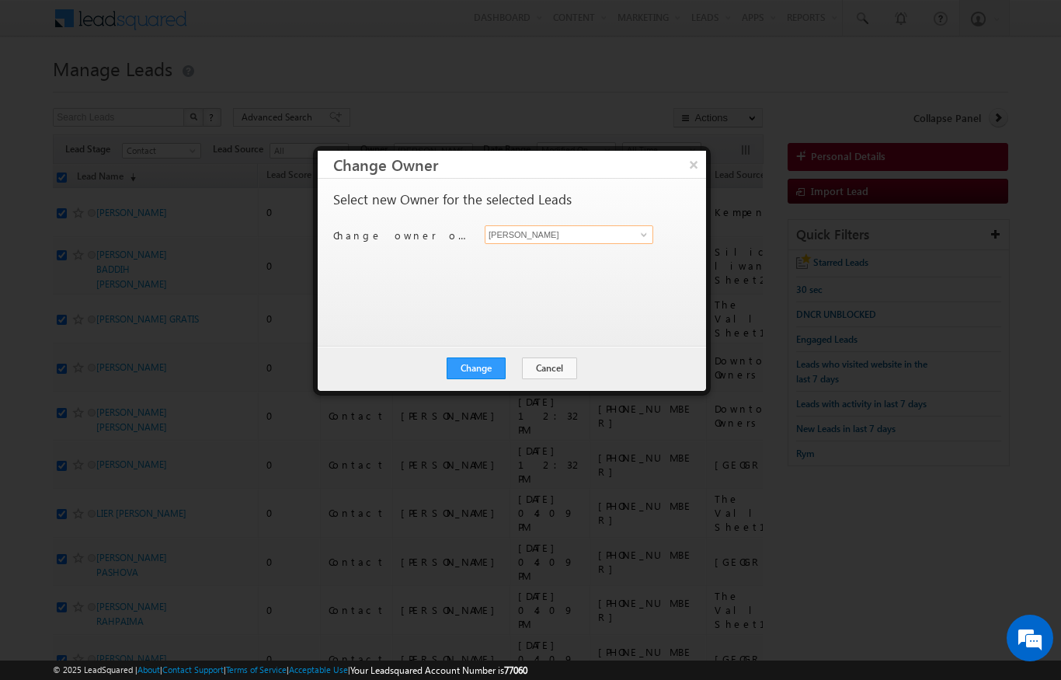
click at [641, 225] on input "[PERSON_NAME]" at bounding box center [569, 234] width 169 height 19
click at [587, 266] on span "[PERSON_NAME][EMAIL_ADDRESS][PERSON_NAME][DOMAIN_NAME]" at bounding box center [561, 265] width 140 height 12
click at [481, 373] on button "Change" at bounding box center [476, 368] width 59 height 22
click at [519, 377] on button "Close" at bounding box center [515, 368] width 50 height 22
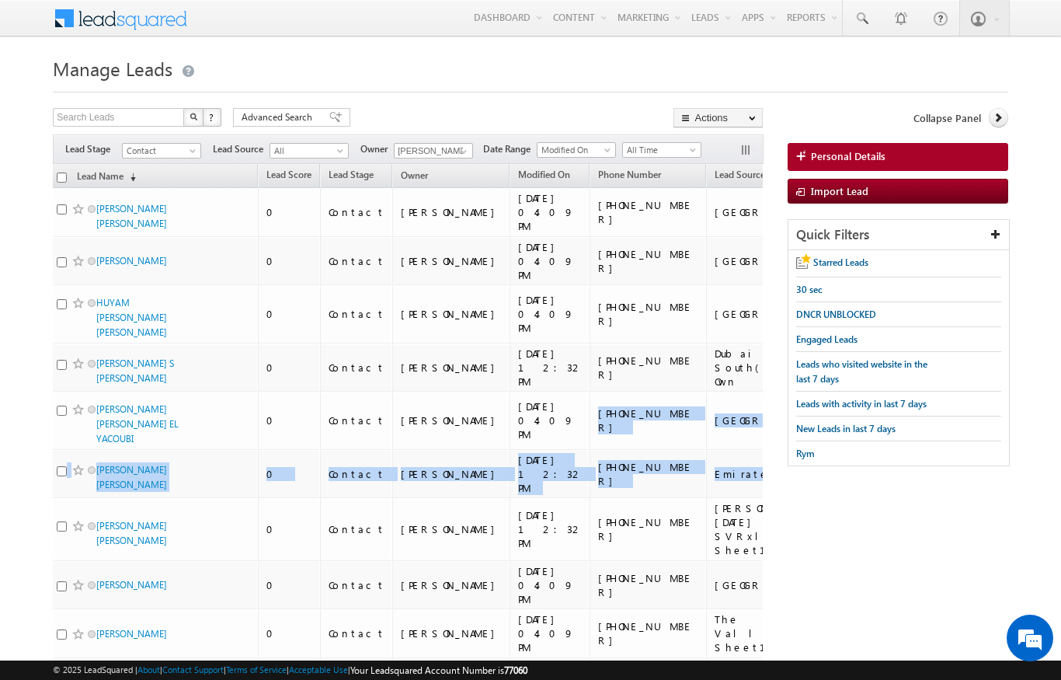
drag, startPoint x: 519, startPoint y: 377, endPoint x: -1, endPoint y: -1, distance: 642.5
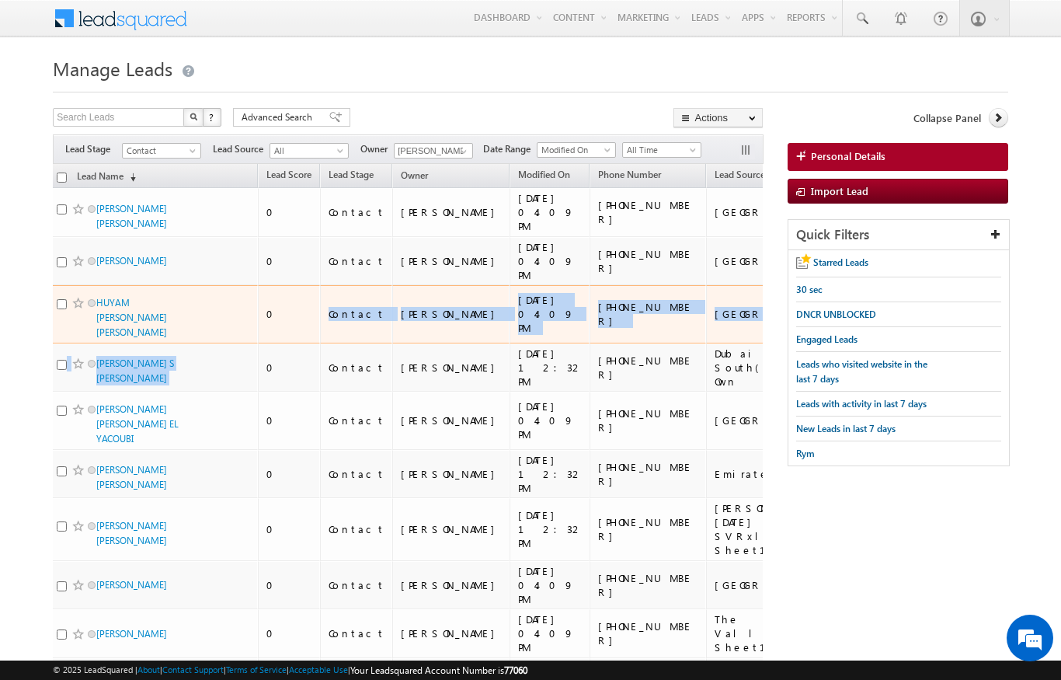
drag, startPoint x: 383, startPoint y: 266, endPoint x: 300, endPoint y: 309, distance: 93.8
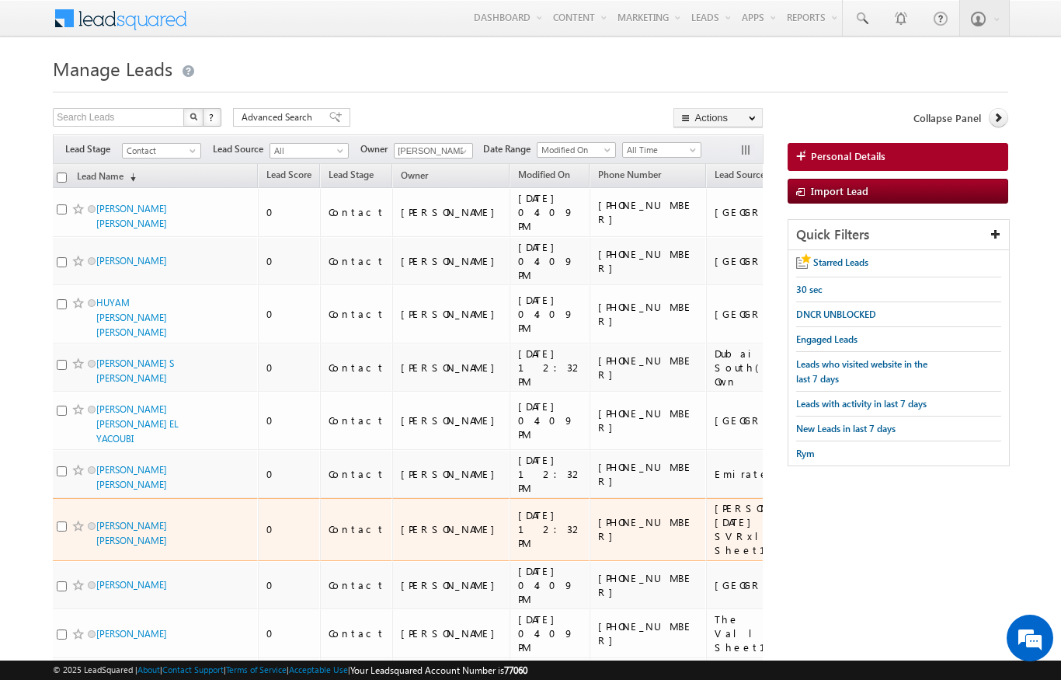
click at [265, 498] on td "0" at bounding box center [289, 529] width 62 height 63
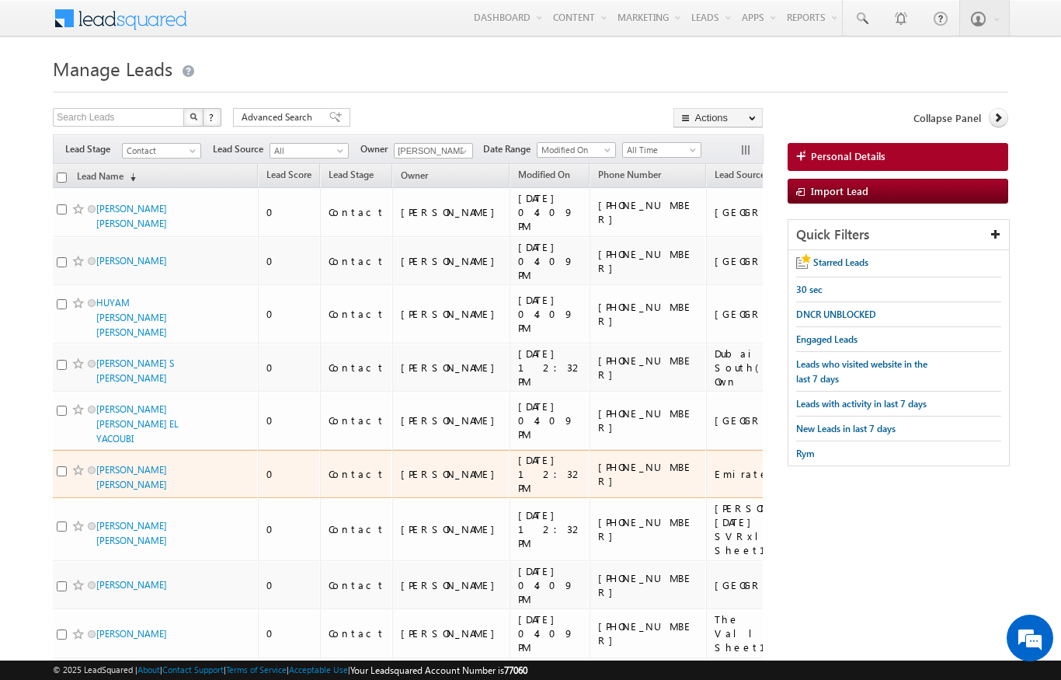
drag, startPoint x: 62, startPoint y: 401, endPoint x: 53, endPoint y: 403, distance: 9.6
click at [53, 450] on td "[PERSON_NAME] [PERSON_NAME]" at bounding box center [153, 474] width 210 height 49
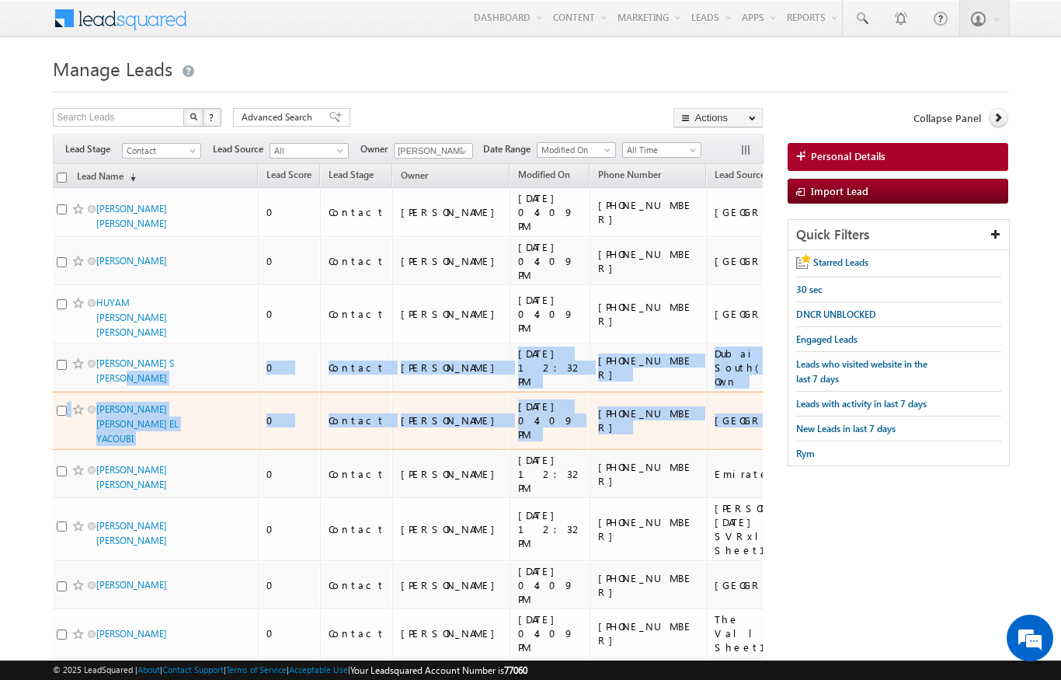
drag, startPoint x: 60, startPoint y: 391, endPoint x: 100, endPoint y: 348, distance: 58.8
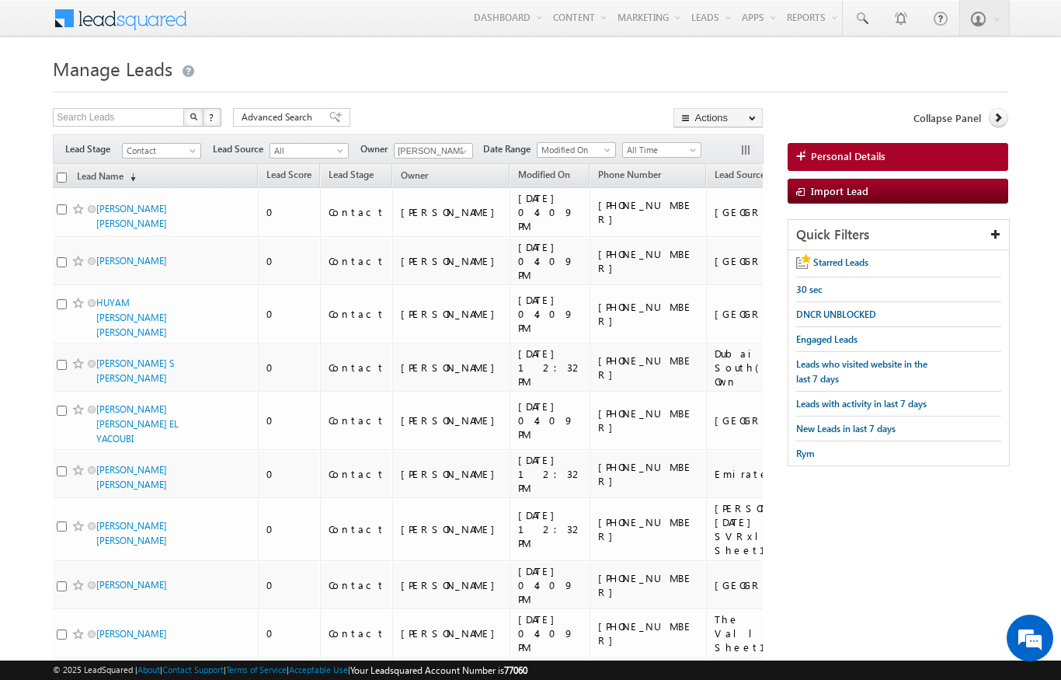
click at [490, 89] on div at bounding box center [530, 87] width 955 height 10
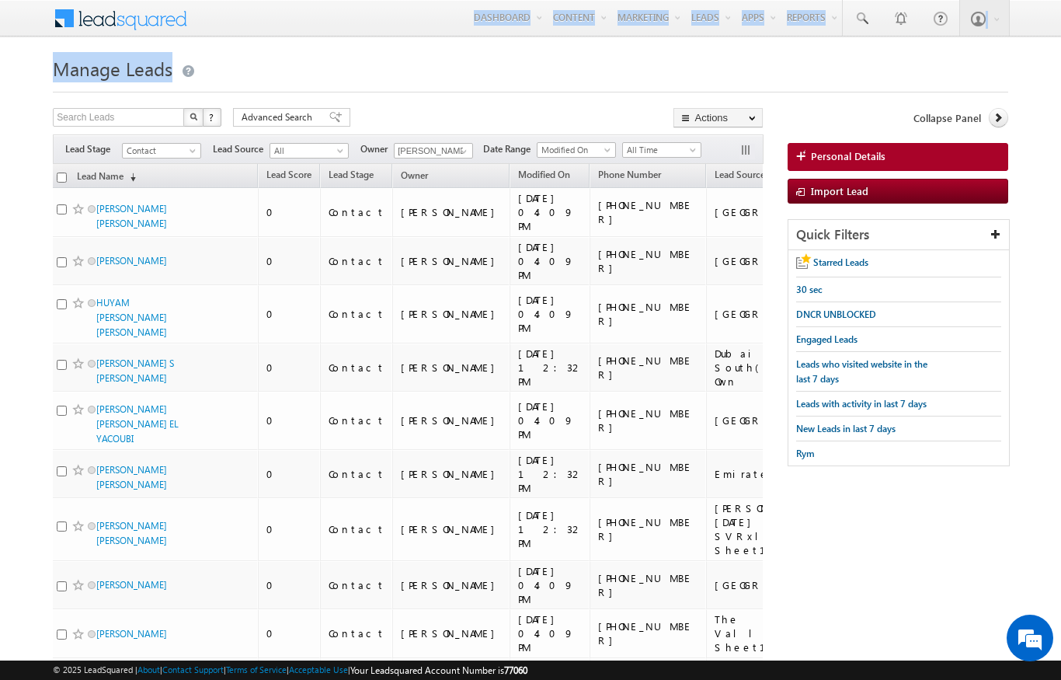
drag, startPoint x: 444, startPoint y: 23, endPoint x: 138, endPoint y: 68, distance: 309.6
